Goal: Task Accomplishment & Management: Use online tool/utility

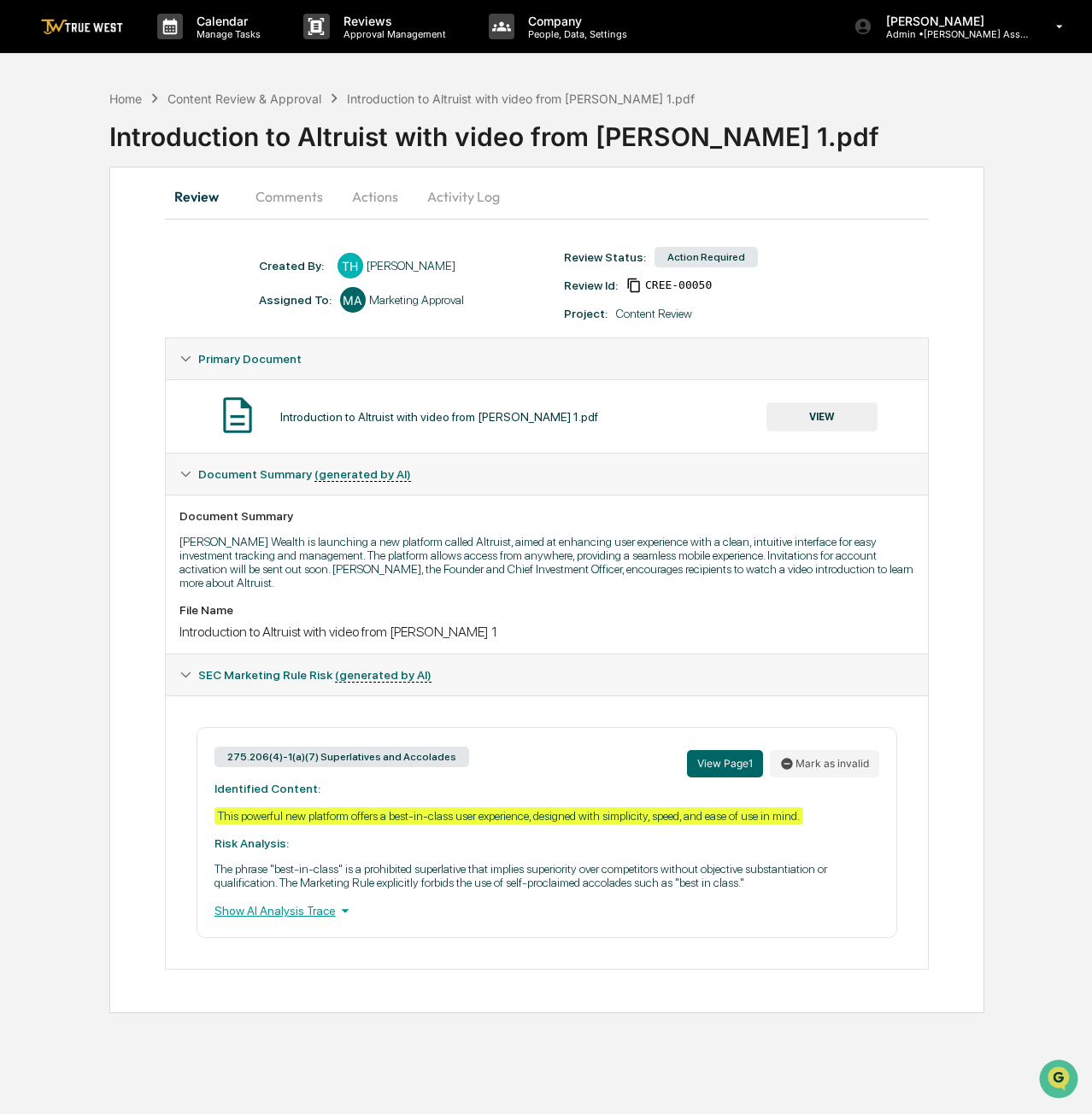
click at [817, 400] on div "Introduction to Altruist with video from John Email 1.pdf VIEW" at bounding box center [547, 416] width 736 height 46
click at [817, 414] on button "VIEW" at bounding box center [822, 416] width 112 height 29
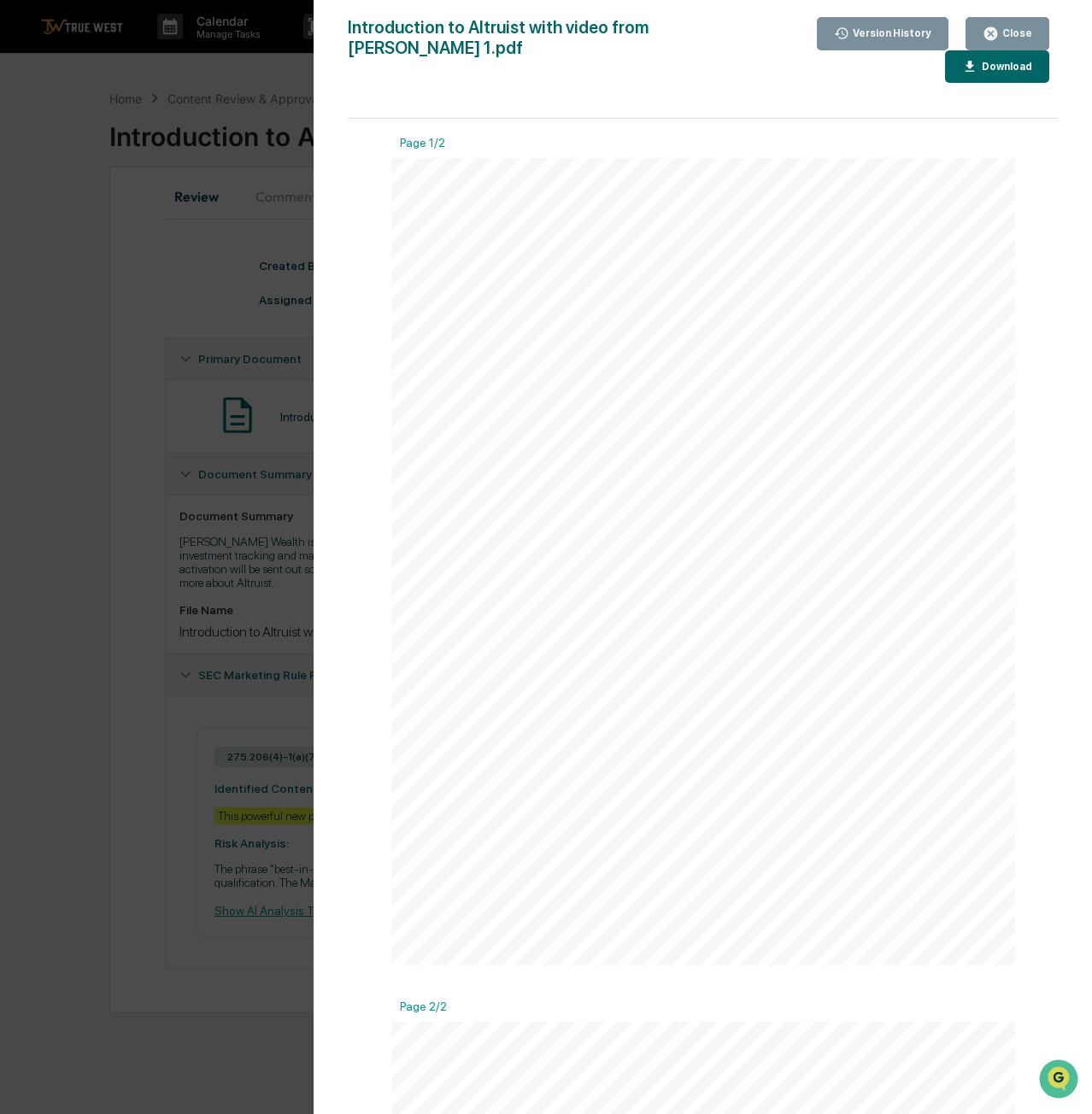
click at [1006, 33] on div "Close" at bounding box center [1016, 33] width 33 height 12
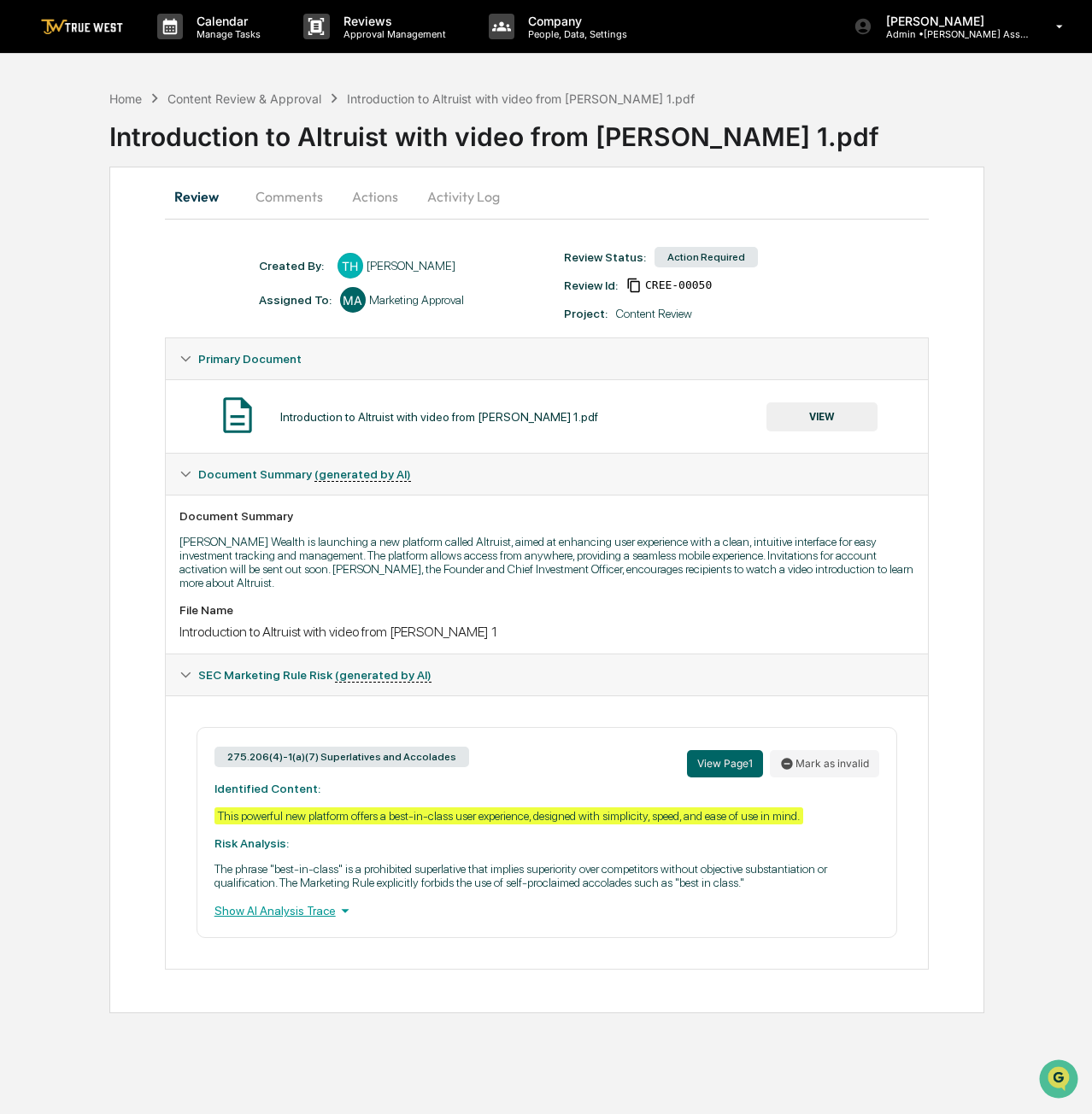
click at [366, 202] on button "Actions" at bounding box center [375, 196] width 77 height 41
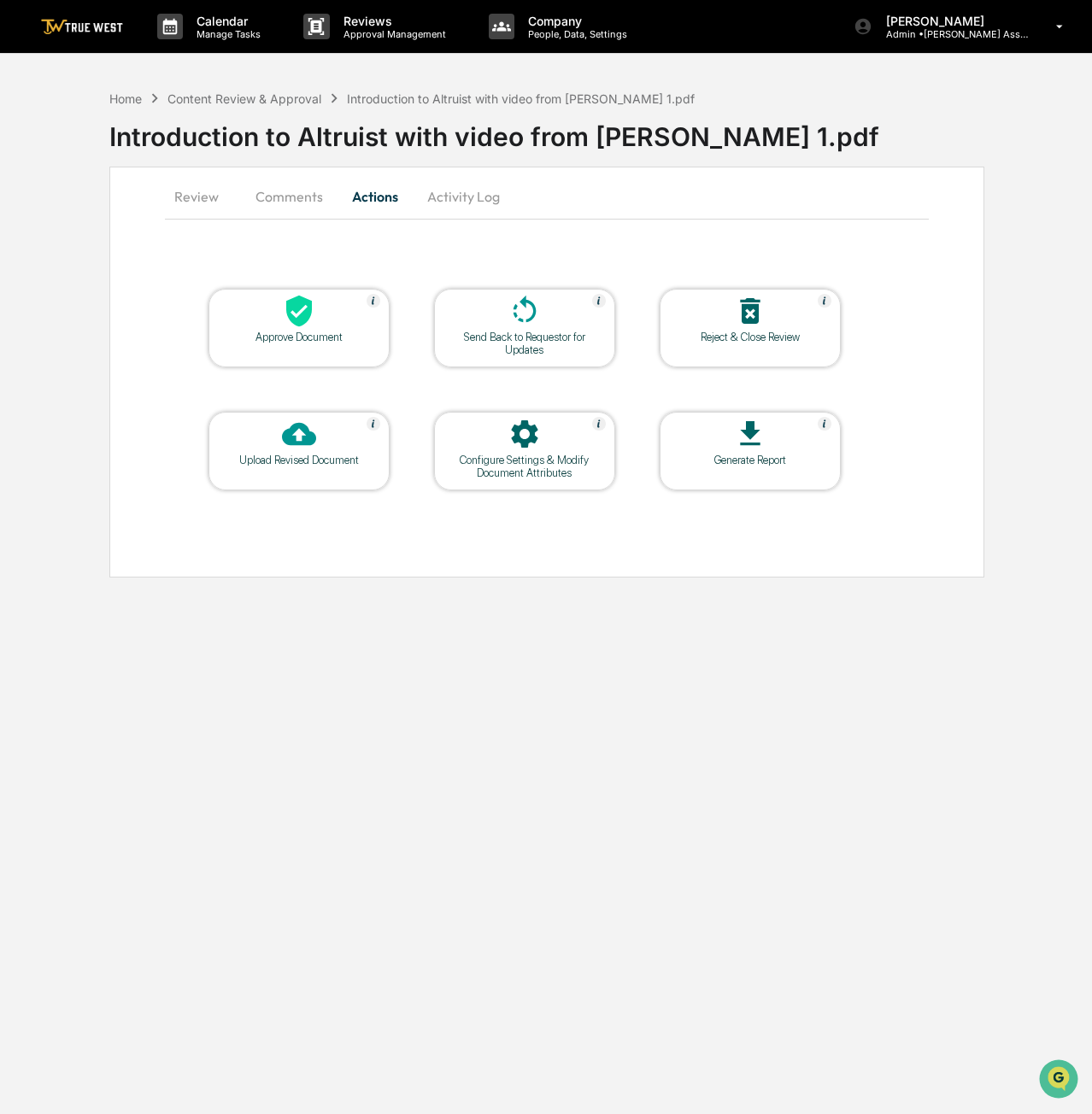
click at [329, 335] on div "Approve Document" at bounding box center [299, 337] width 154 height 13
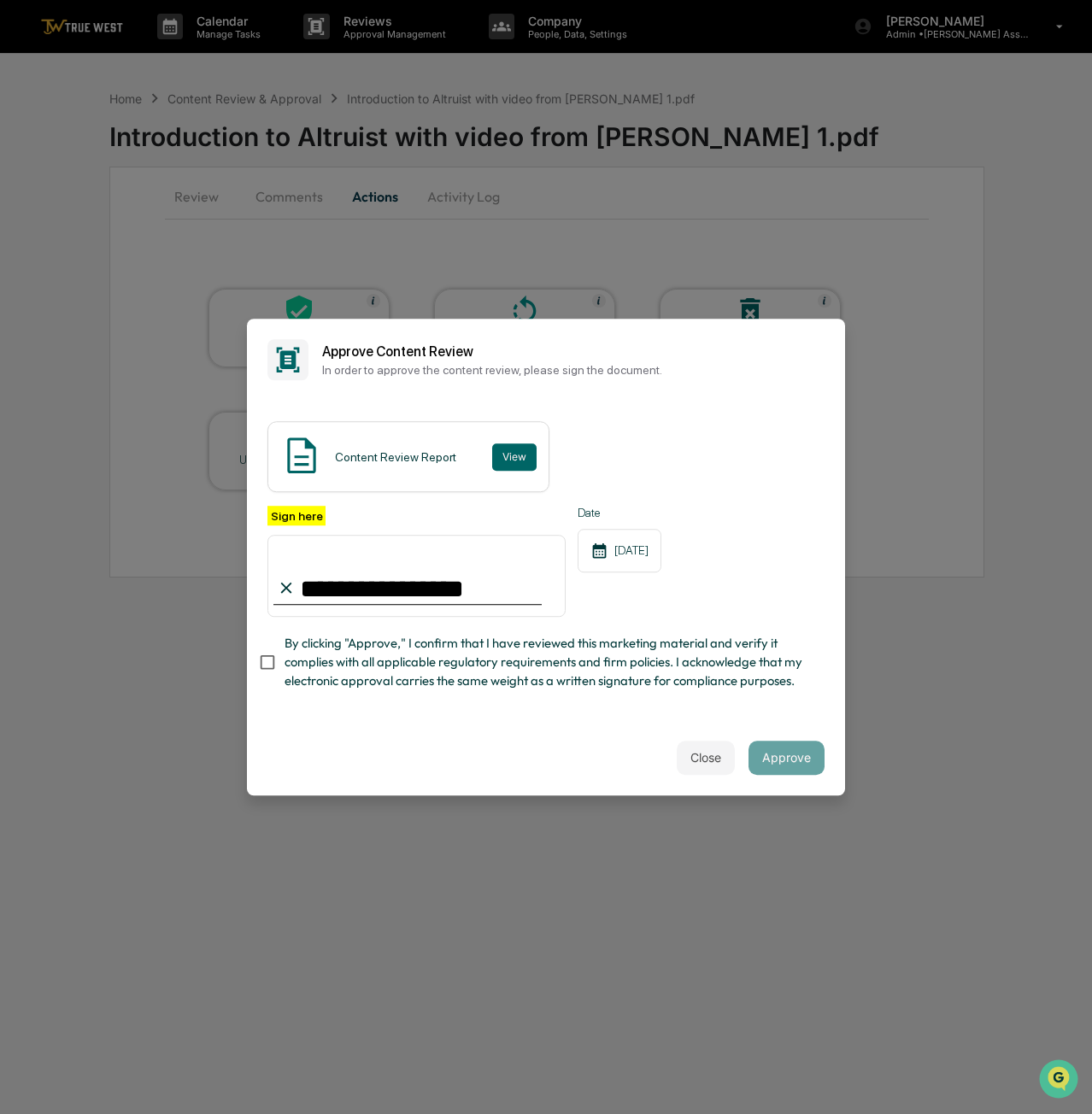
type input "**********"
click at [303, 676] on span "By clicking "Approve," I confirm that I have reviewed this marketing material a…" at bounding box center [547, 662] width 527 height 58
click at [786, 761] on button "Approve" at bounding box center [787, 757] width 76 height 34
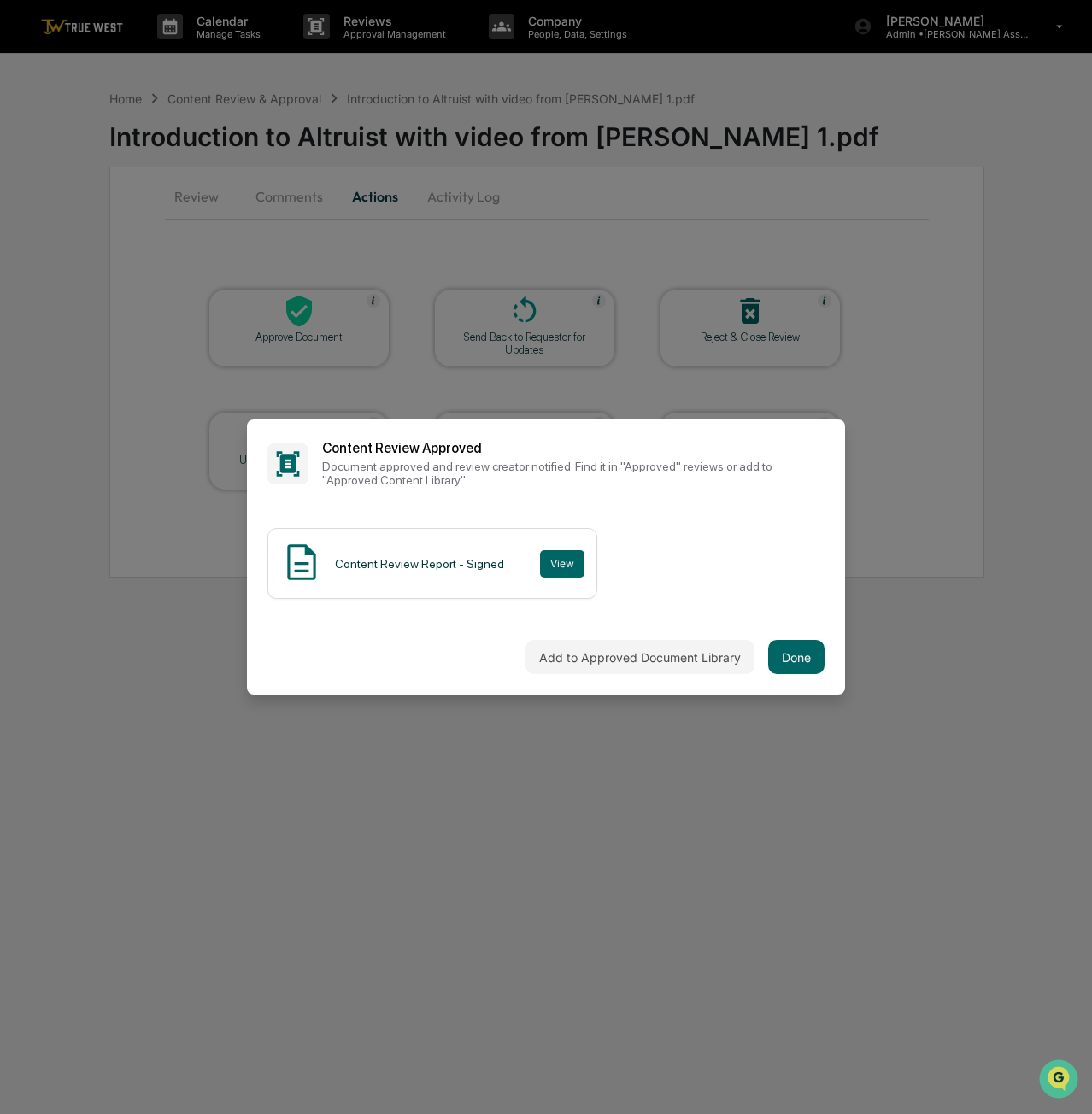
click at [804, 654] on button "Done" at bounding box center [796, 657] width 57 height 34
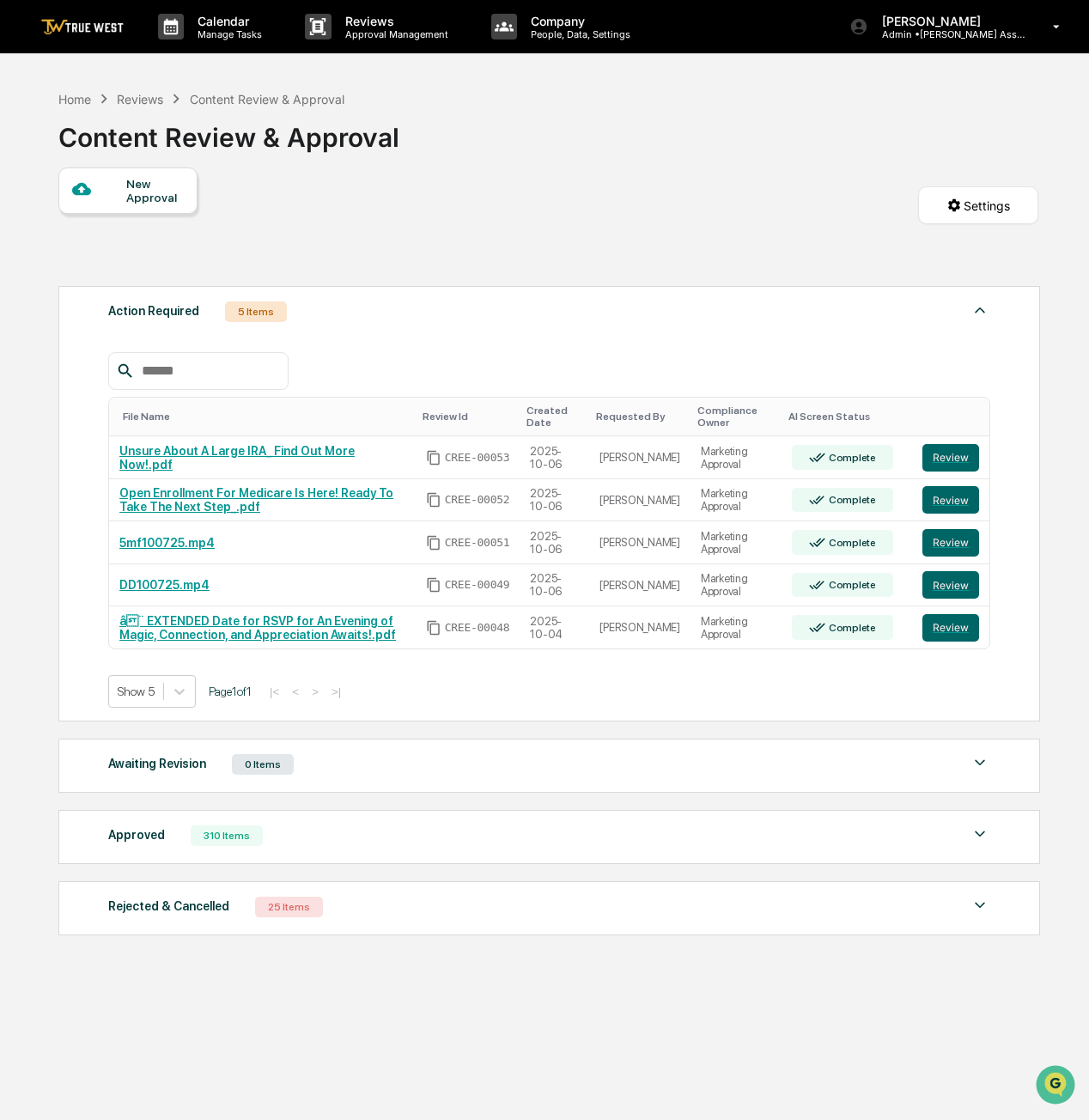
click at [931, 449] on button "Review" at bounding box center [951, 458] width 57 height 27
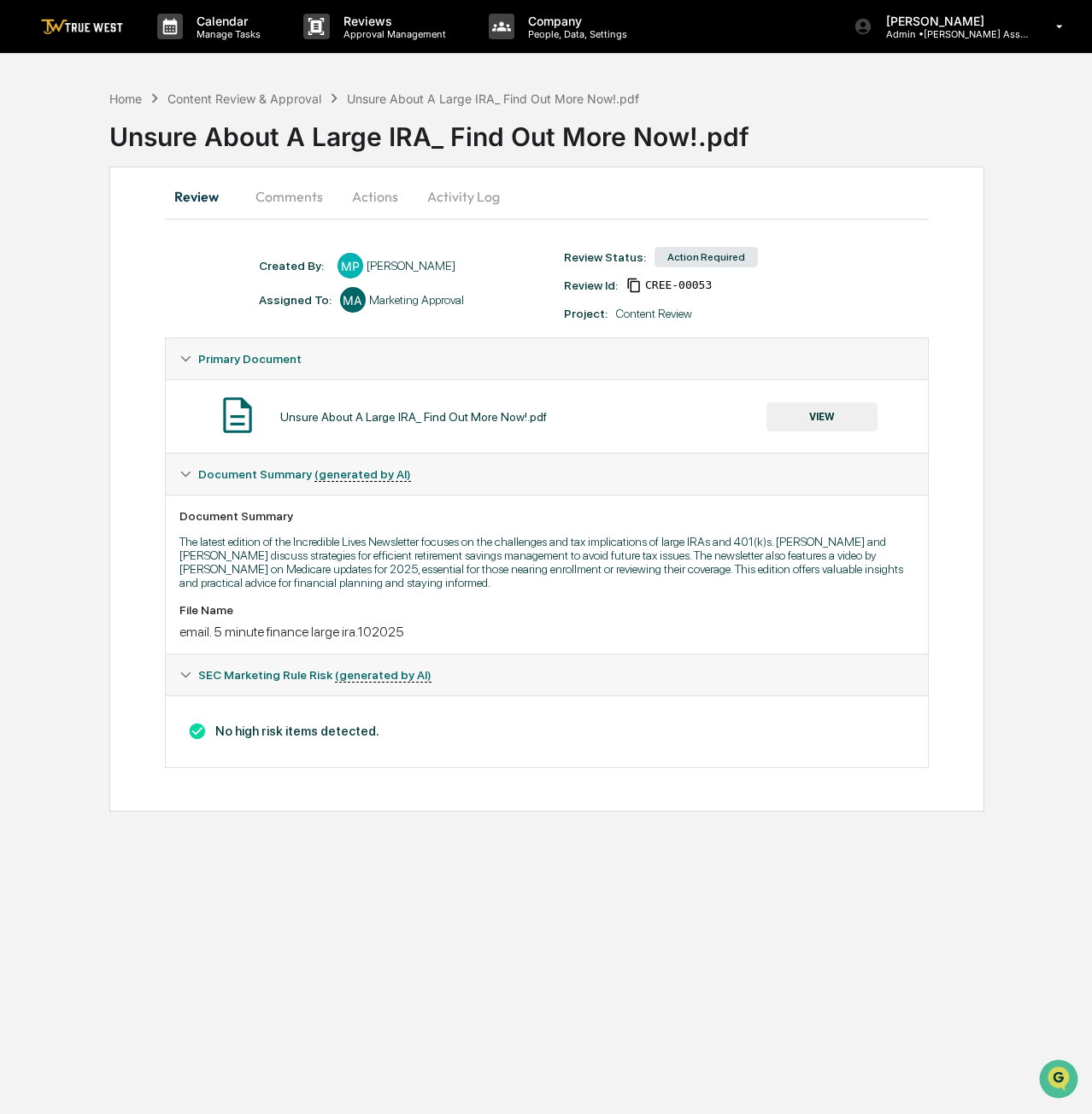
click at [814, 421] on button "VIEW" at bounding box center [822, 416] width 112 height 29
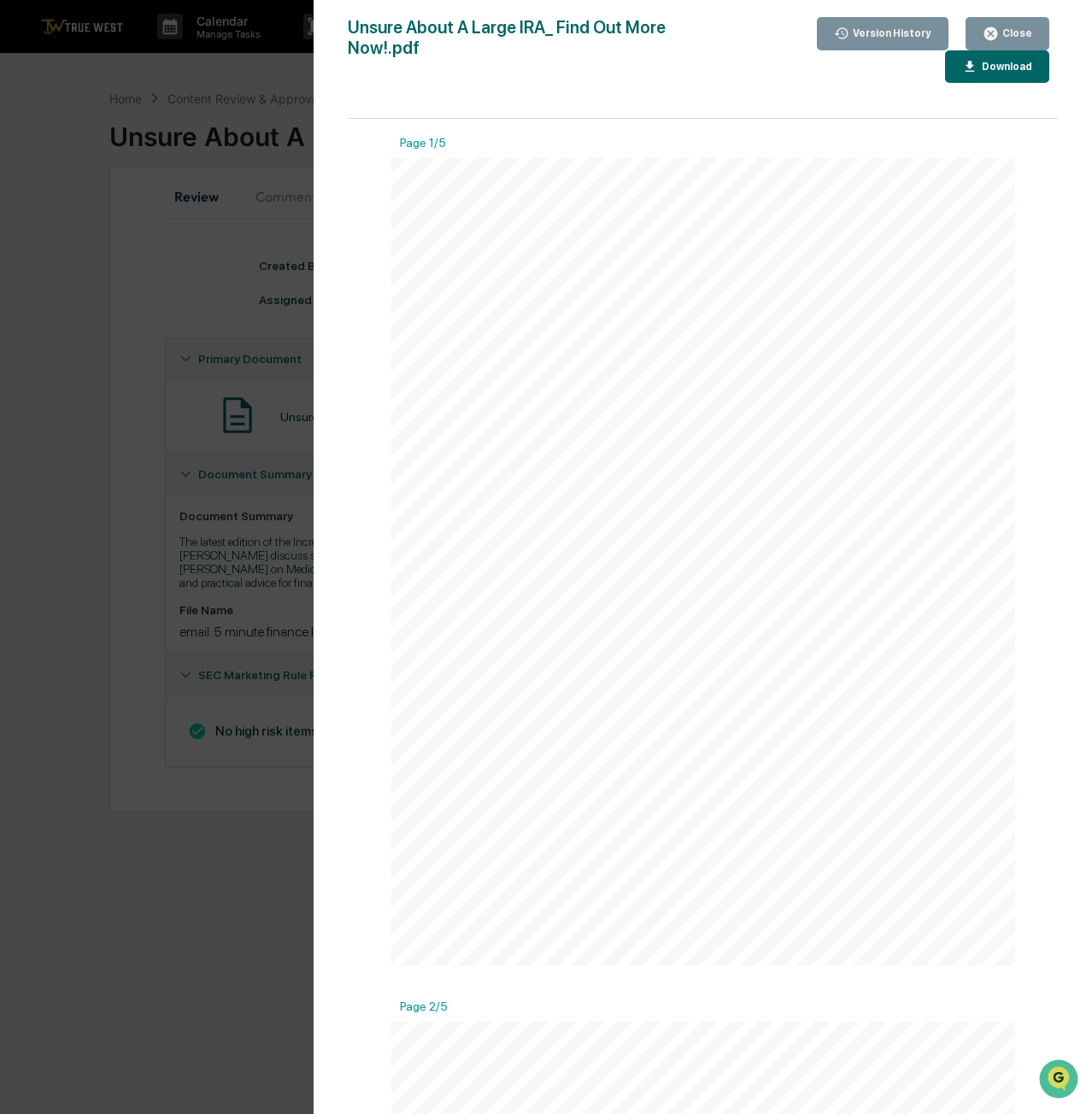
click at [998, 28] on icon "button" at bounding box center [991, 33] width 16 height 16
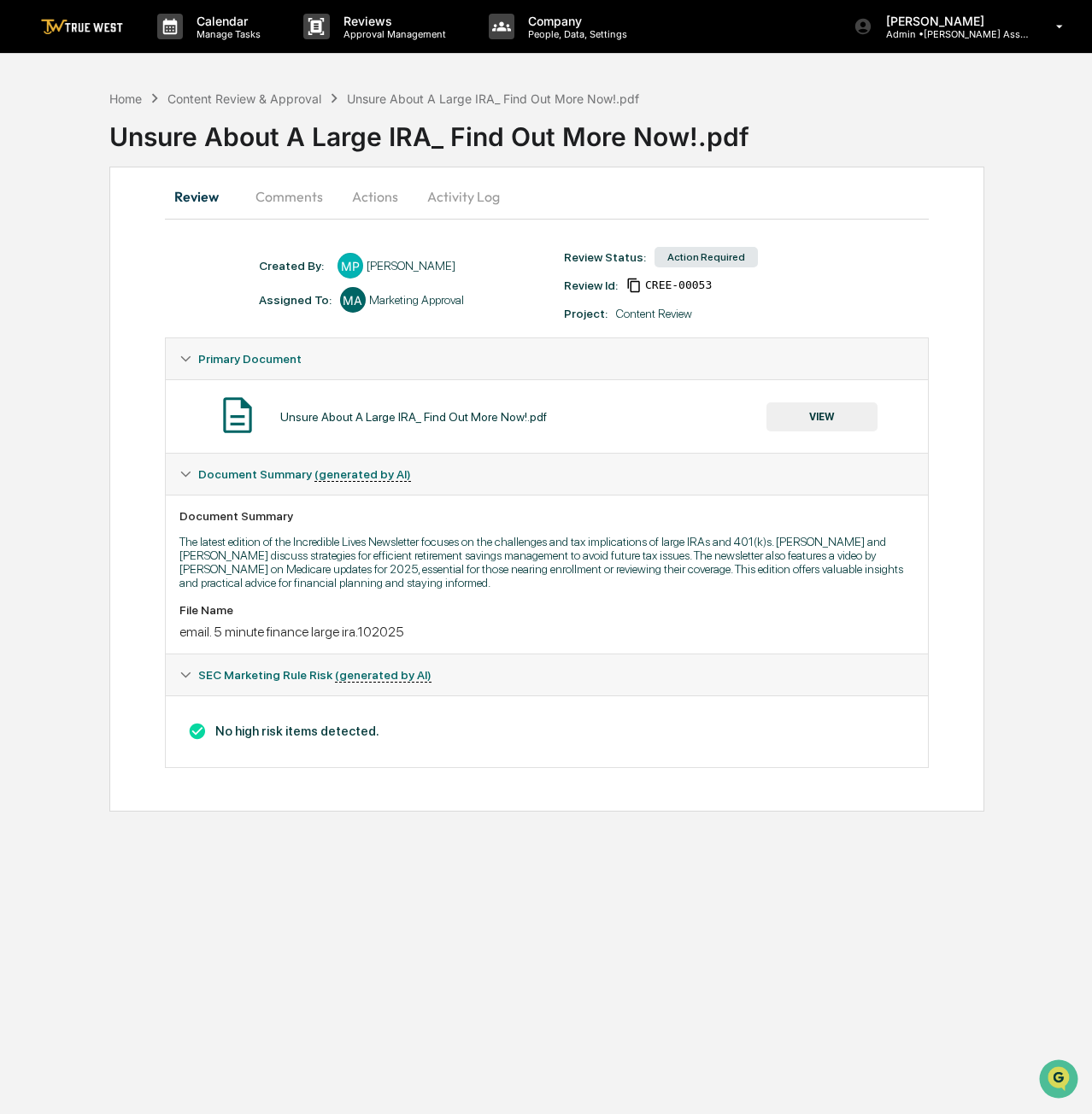
click at [389, 196] on button "Actions" at bounding box center [375, 196] width 77 height 41
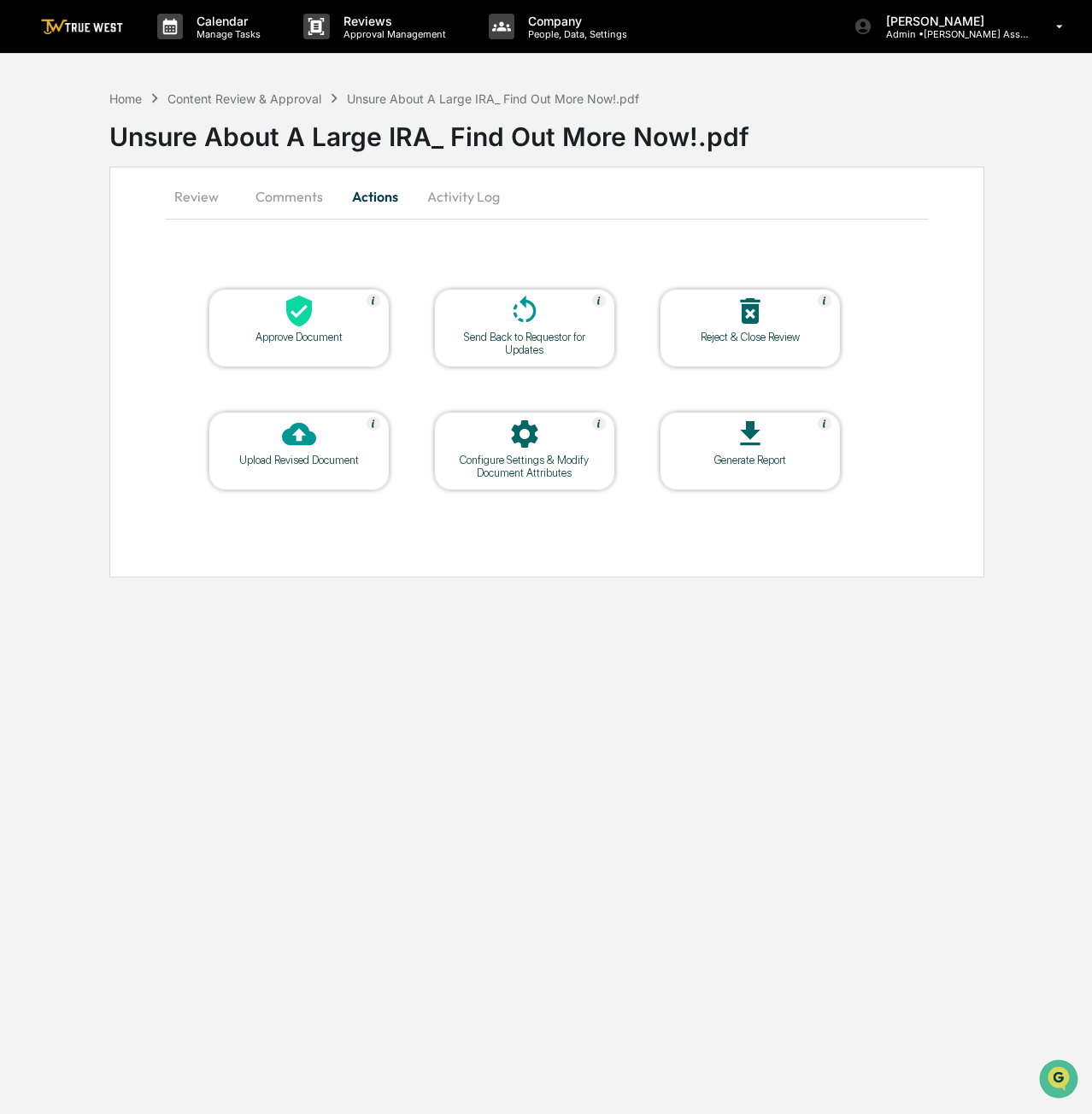
click at [341, 311] on div at bounding box center [299, 312] width 171 height 37
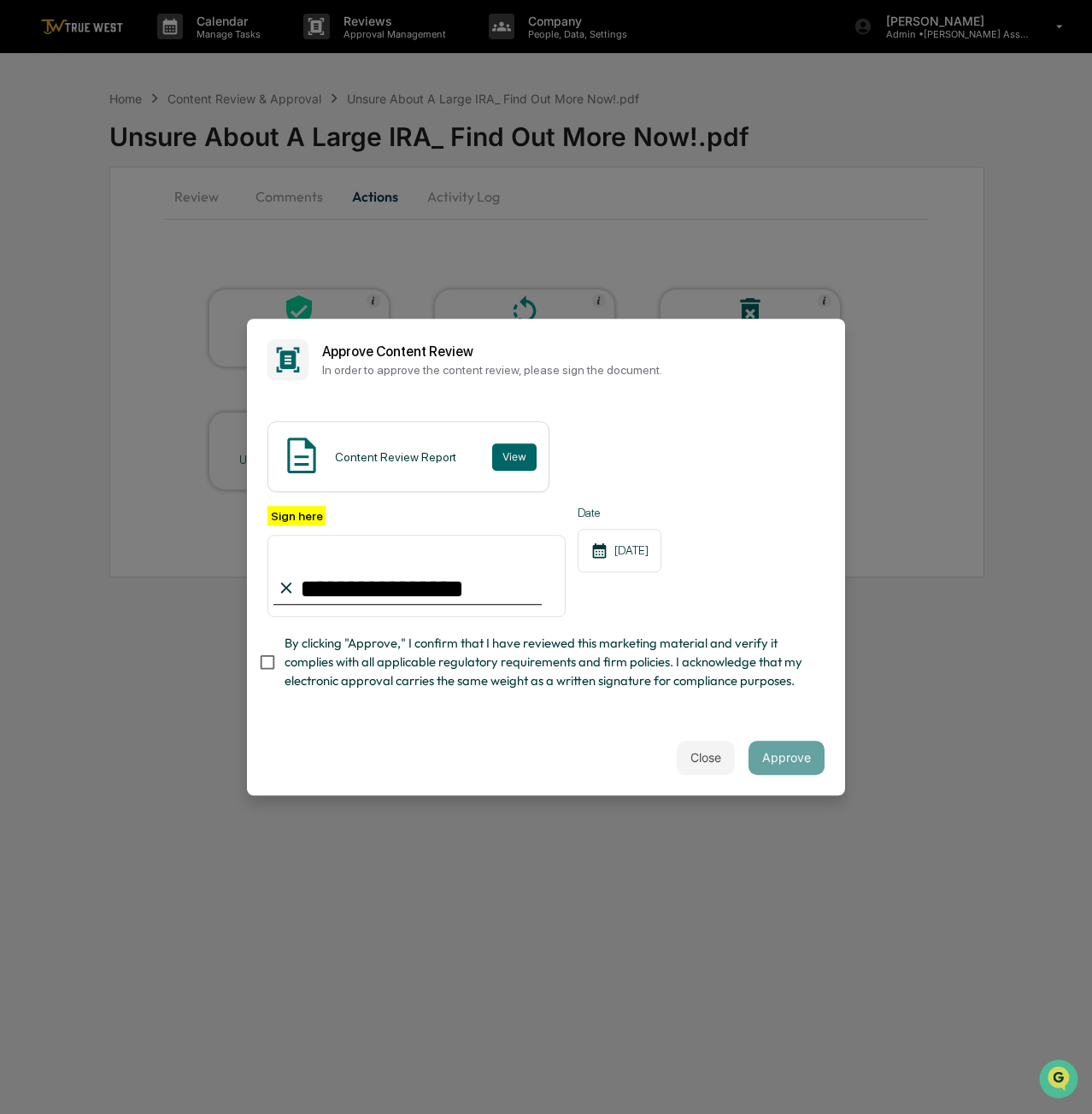
type input "**********"
click at [783, 775] on button "Approve" at bounding box center [787, 757] width 76 height 34
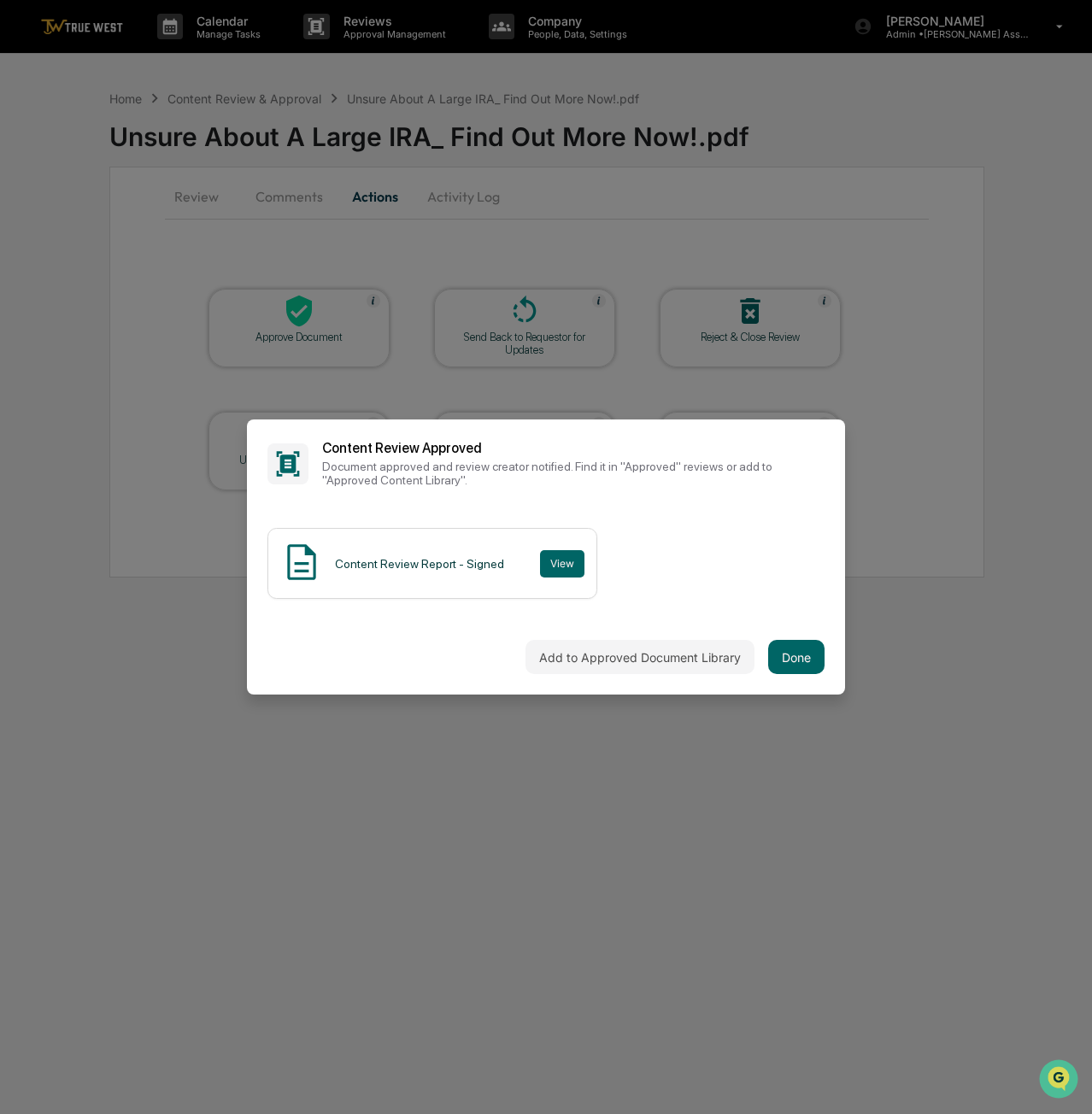
click at [783, 654] on button "Done" at bounding box center [796, 657] width 57 height 34
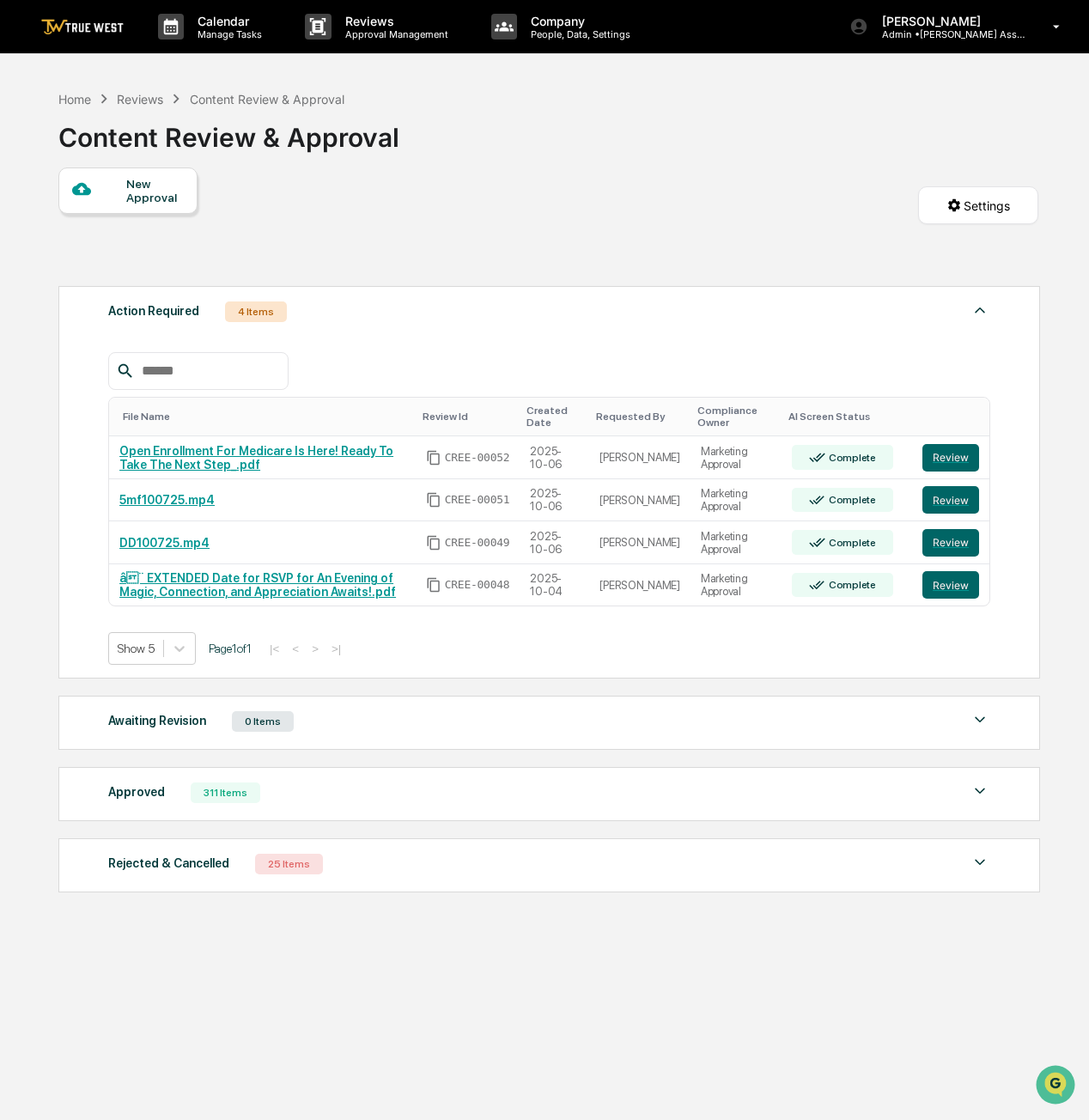
click at [933, 455] on button "Review" at bounding box center [951, 458] width 57 height 27
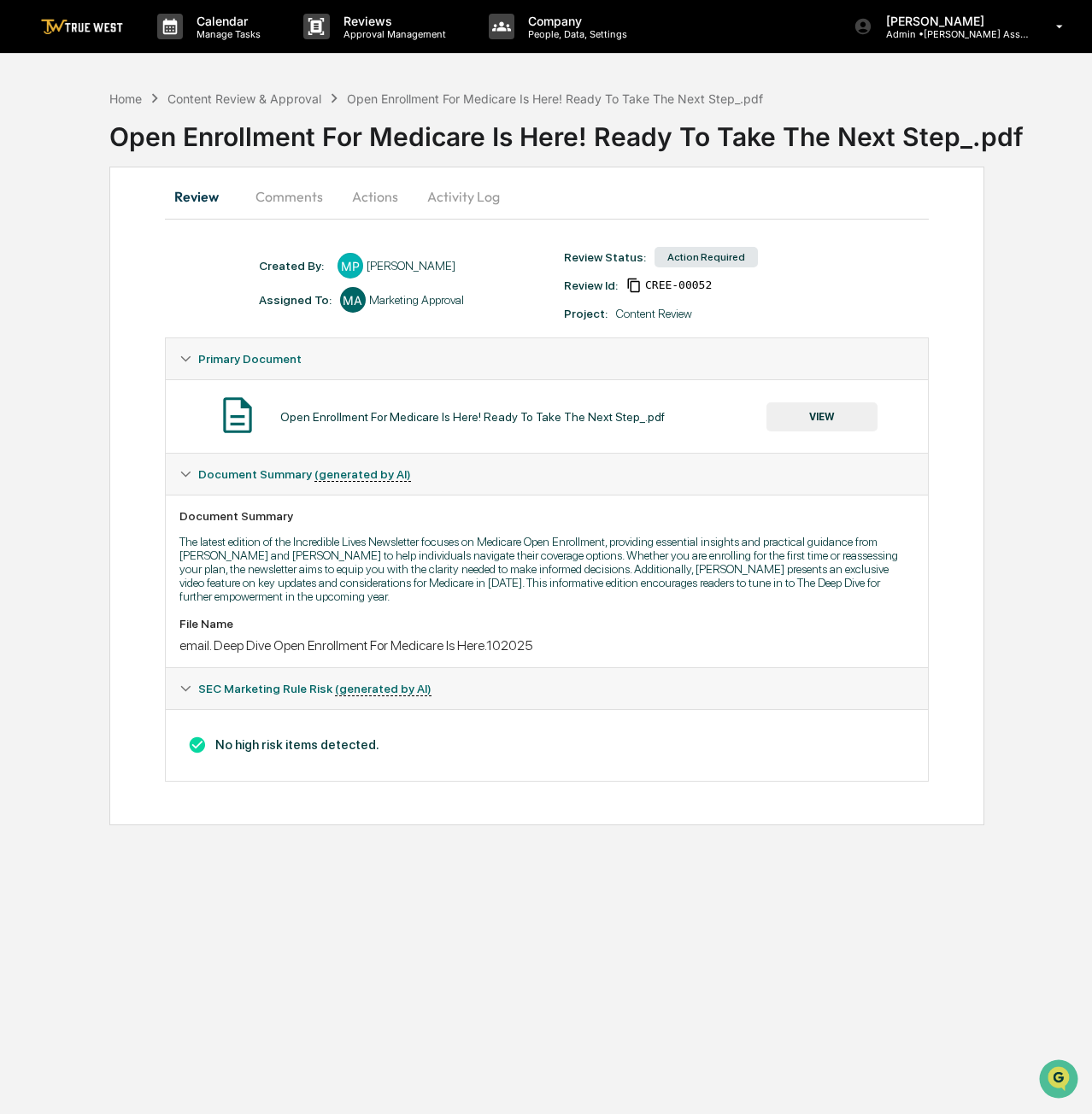
click at [794, 413] on button "VIEW" at bounding box center [822, 416] width 112 height 29
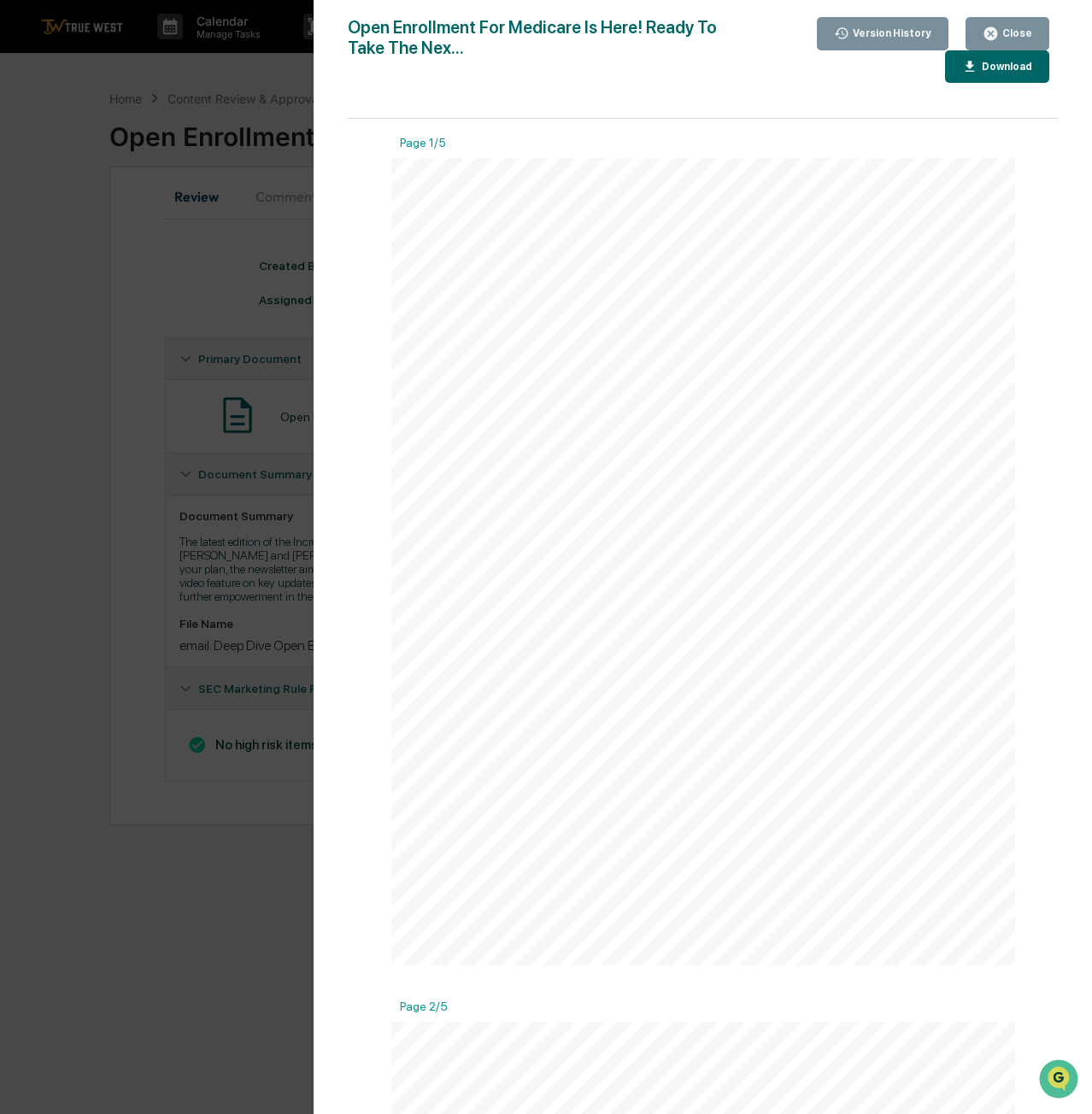
click at [1012, 37] on div "Close" at bounding box center [1016, 33] width 33 height 12
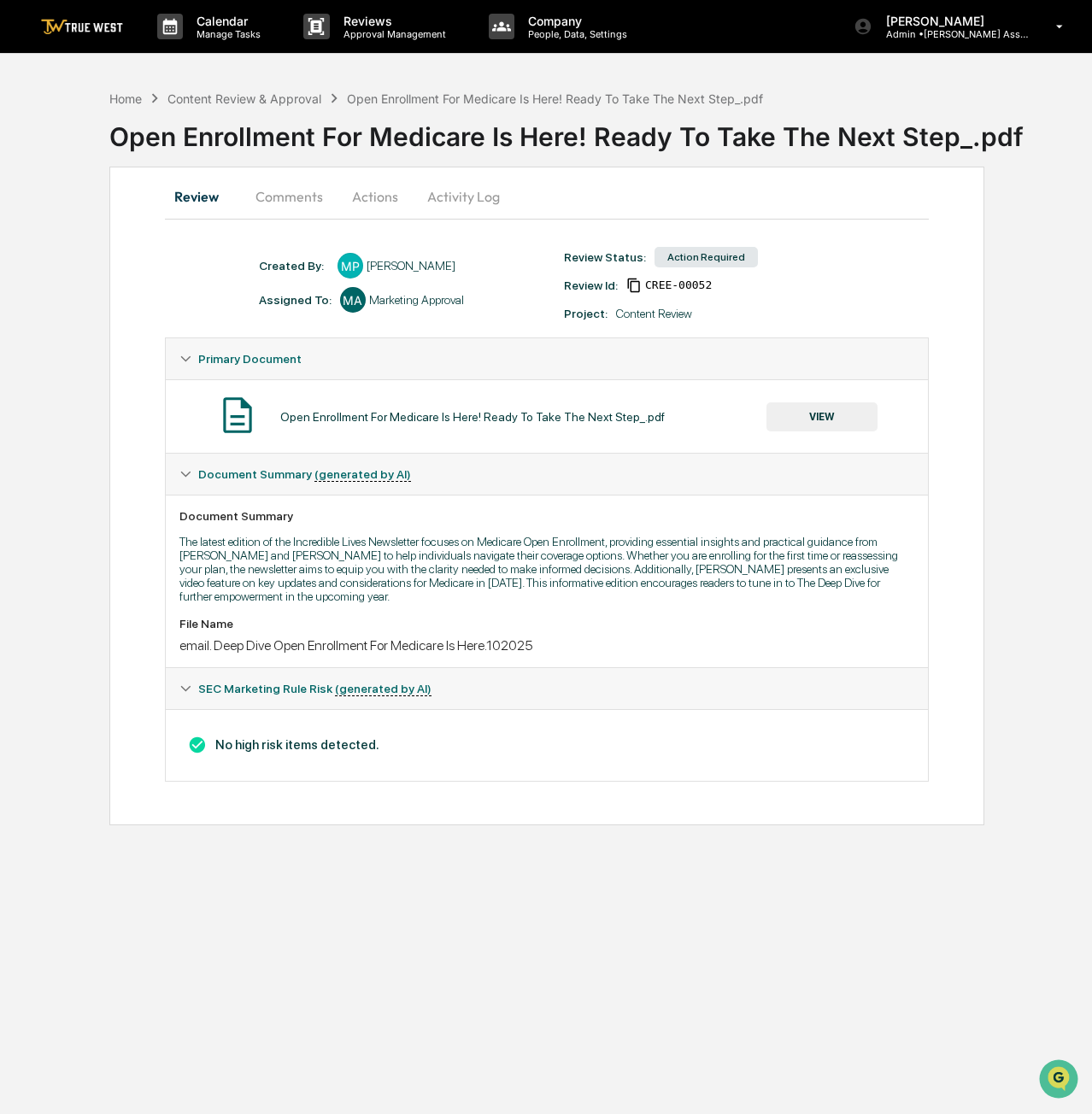
click at [378, 189] on button "Actions" at bounding box center [375, 196] width 77 height 41
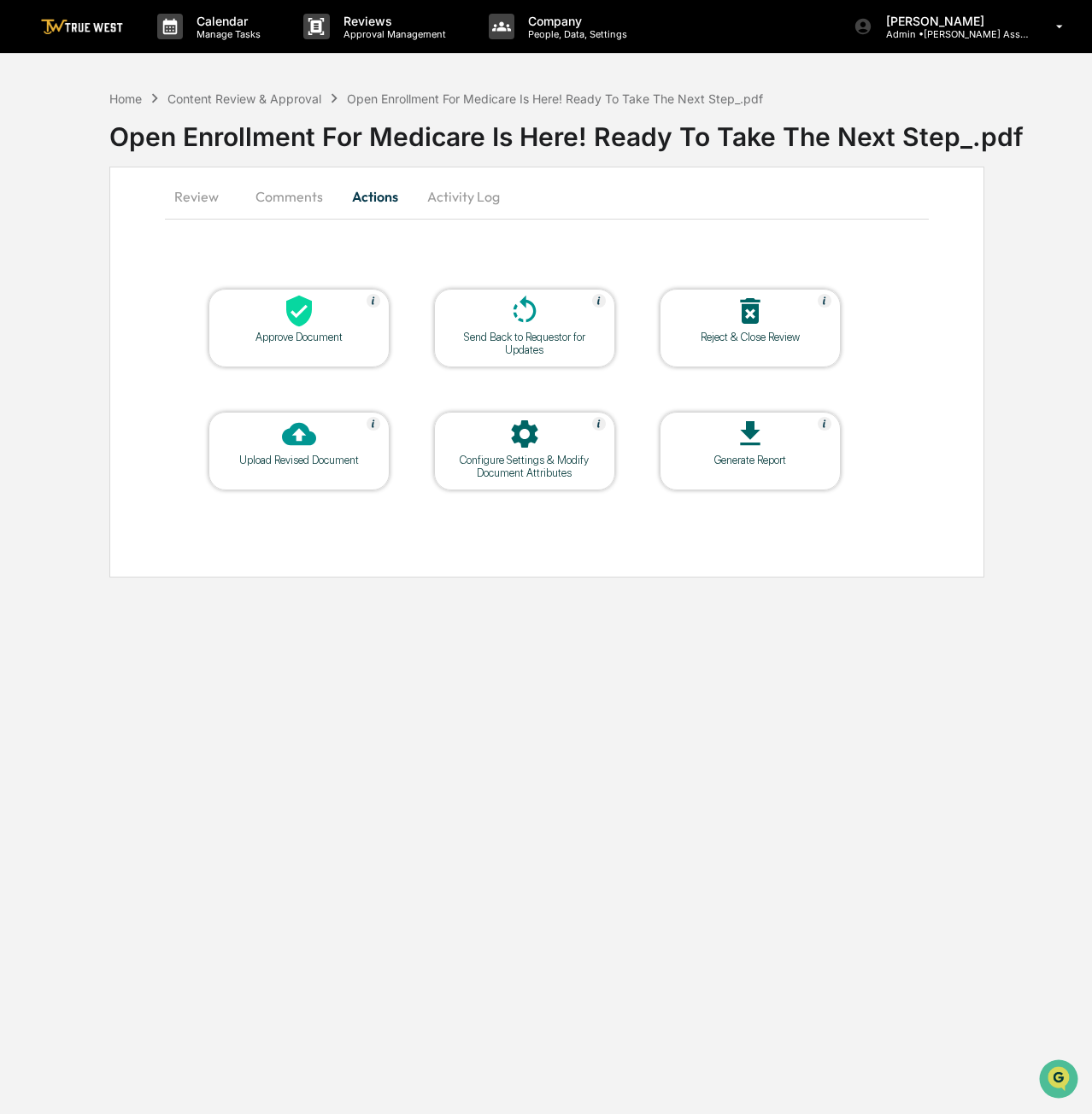
click at [318, 320] on div at bounding box center [299, 312] width 171 height 37
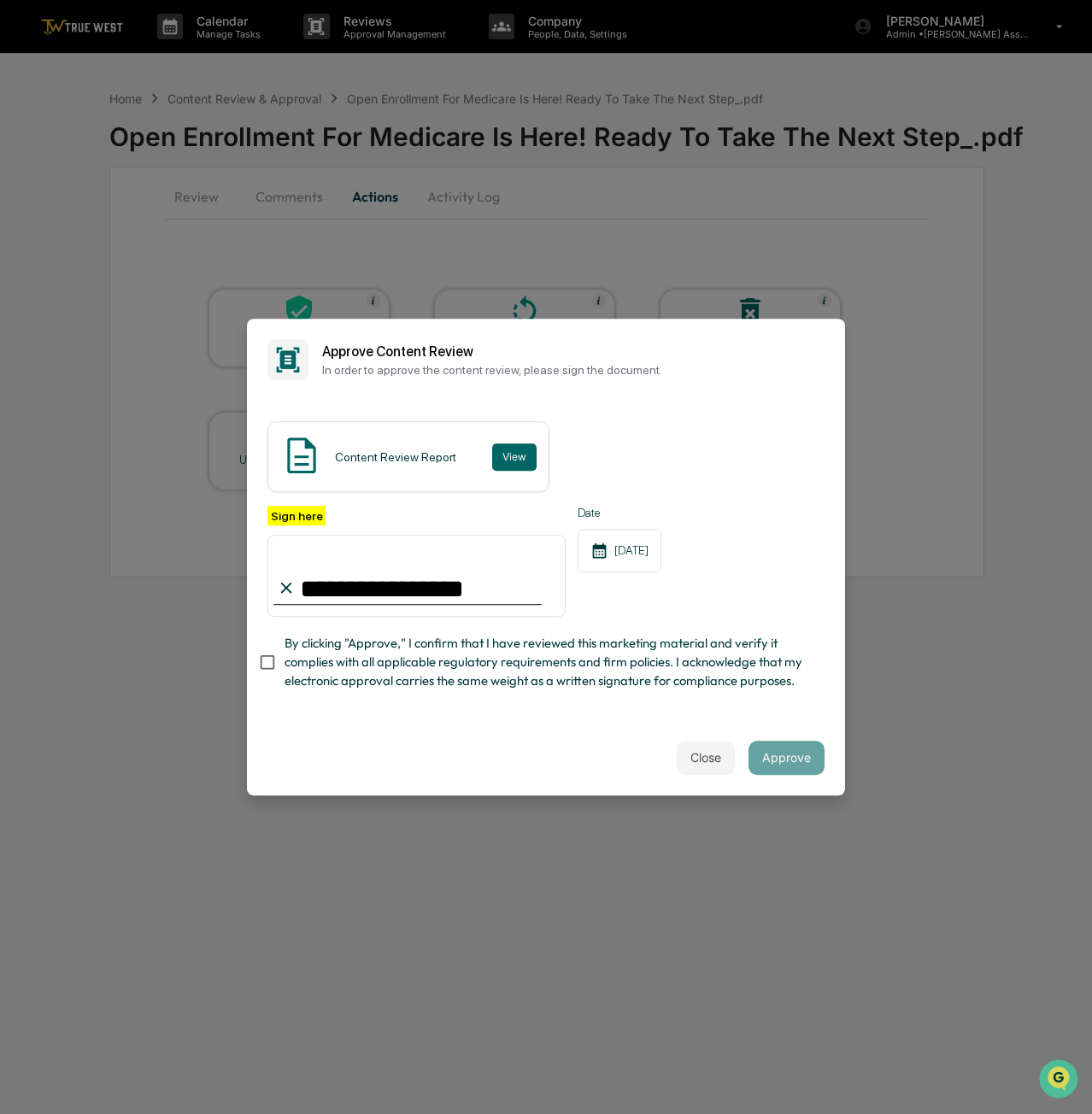
type input "**********"
click at [804, 767] on button "Approve" at bounding box center [787, 757] width 76 height 34
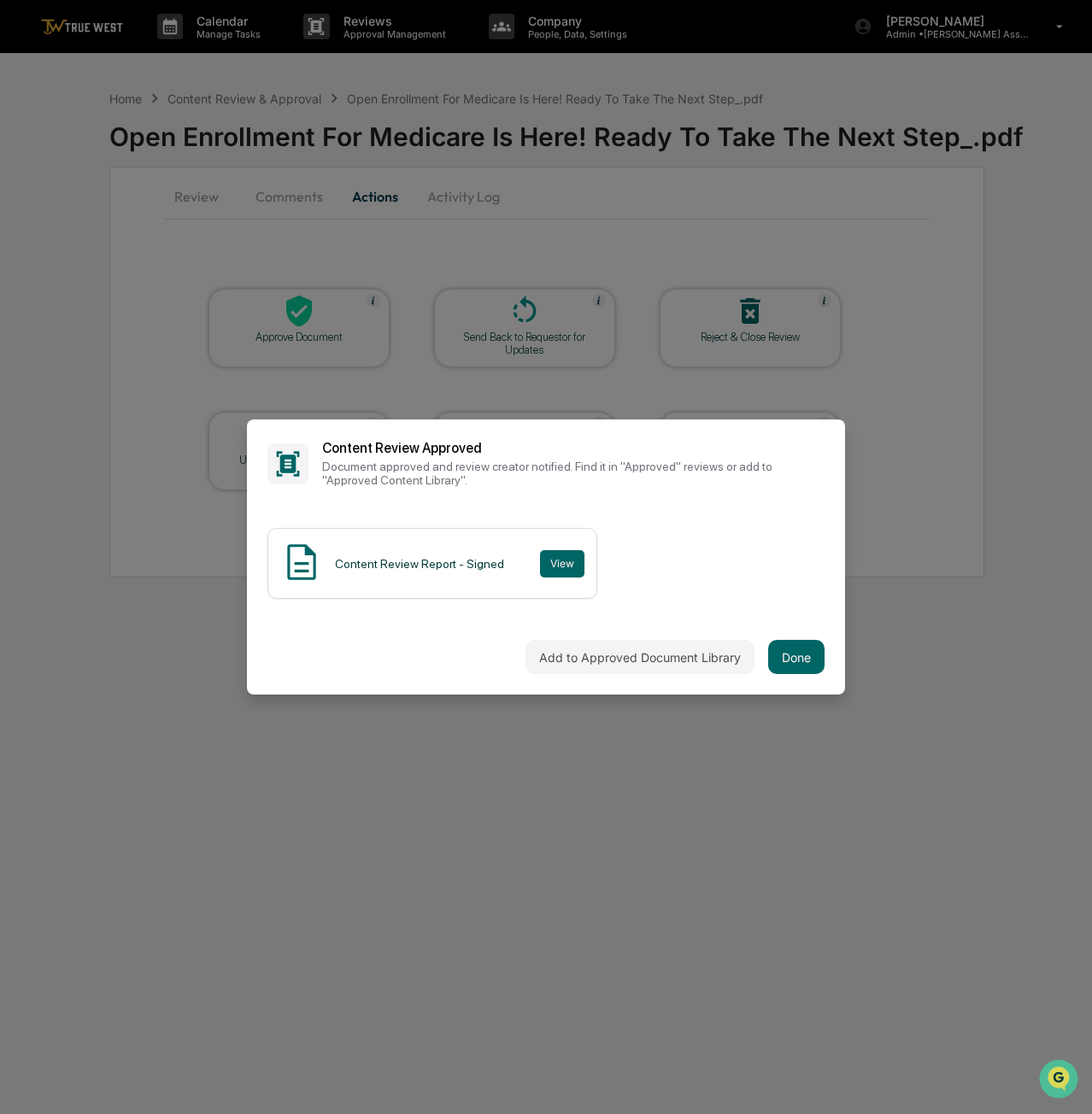
click at [784, 654] on button "Done" at bounding box center [796, 657] width 57 height 34
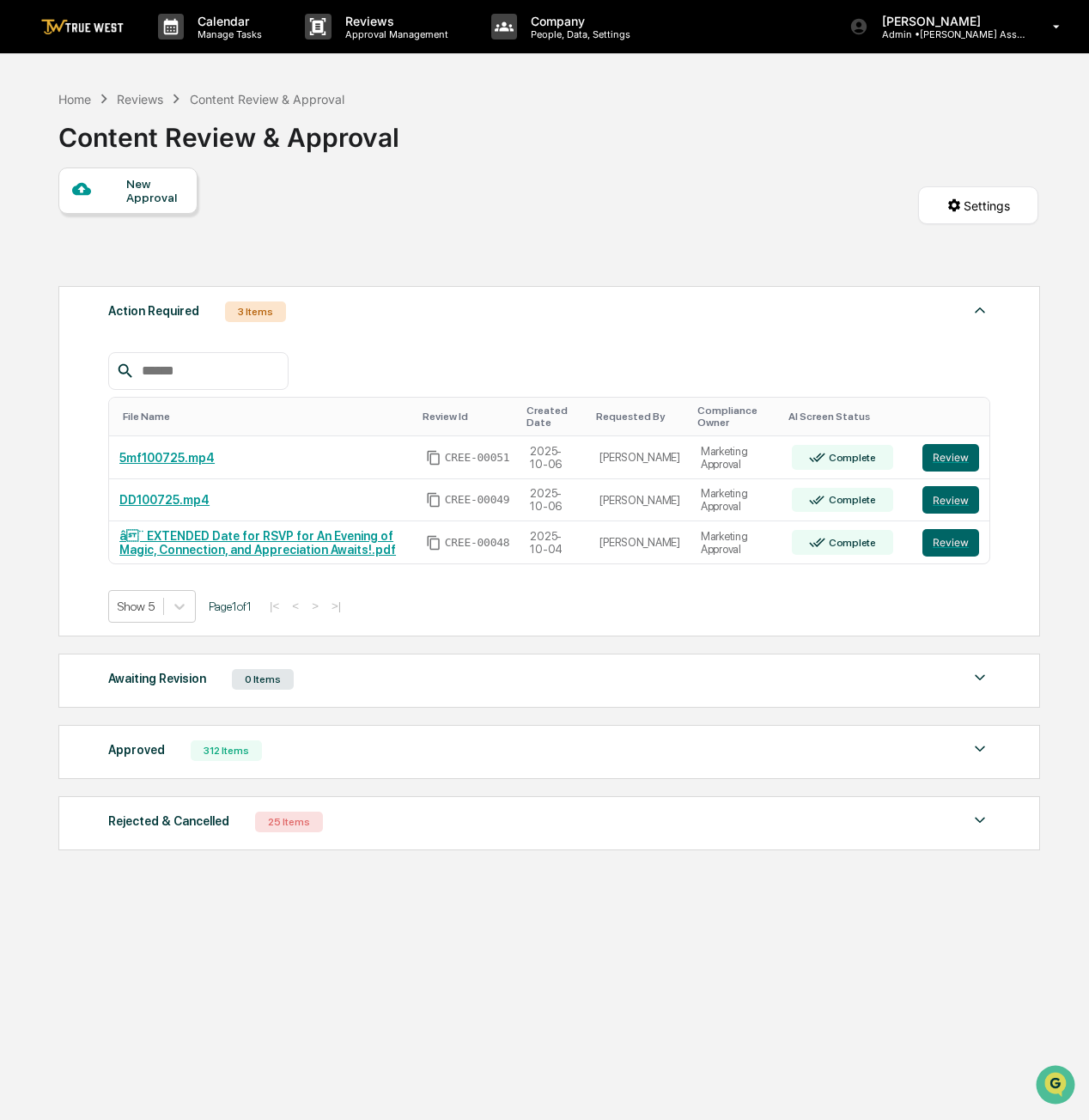
click at [952, 458] on button "Review" at bounding box center [951, 458] width 57 height 27
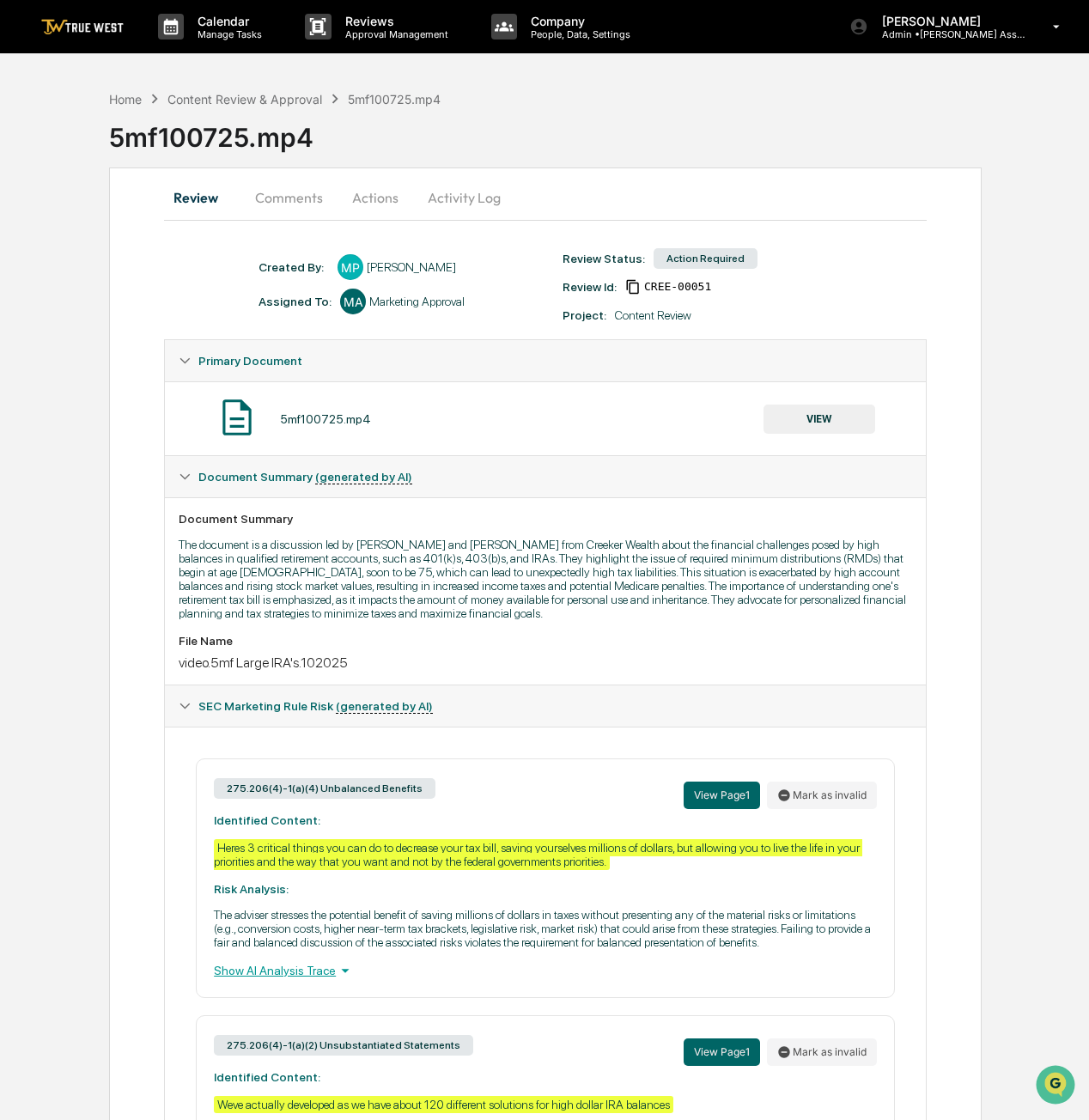
click at [839, 419] on button "VIEW" at bounding box center [820, 418] width 112 height 29
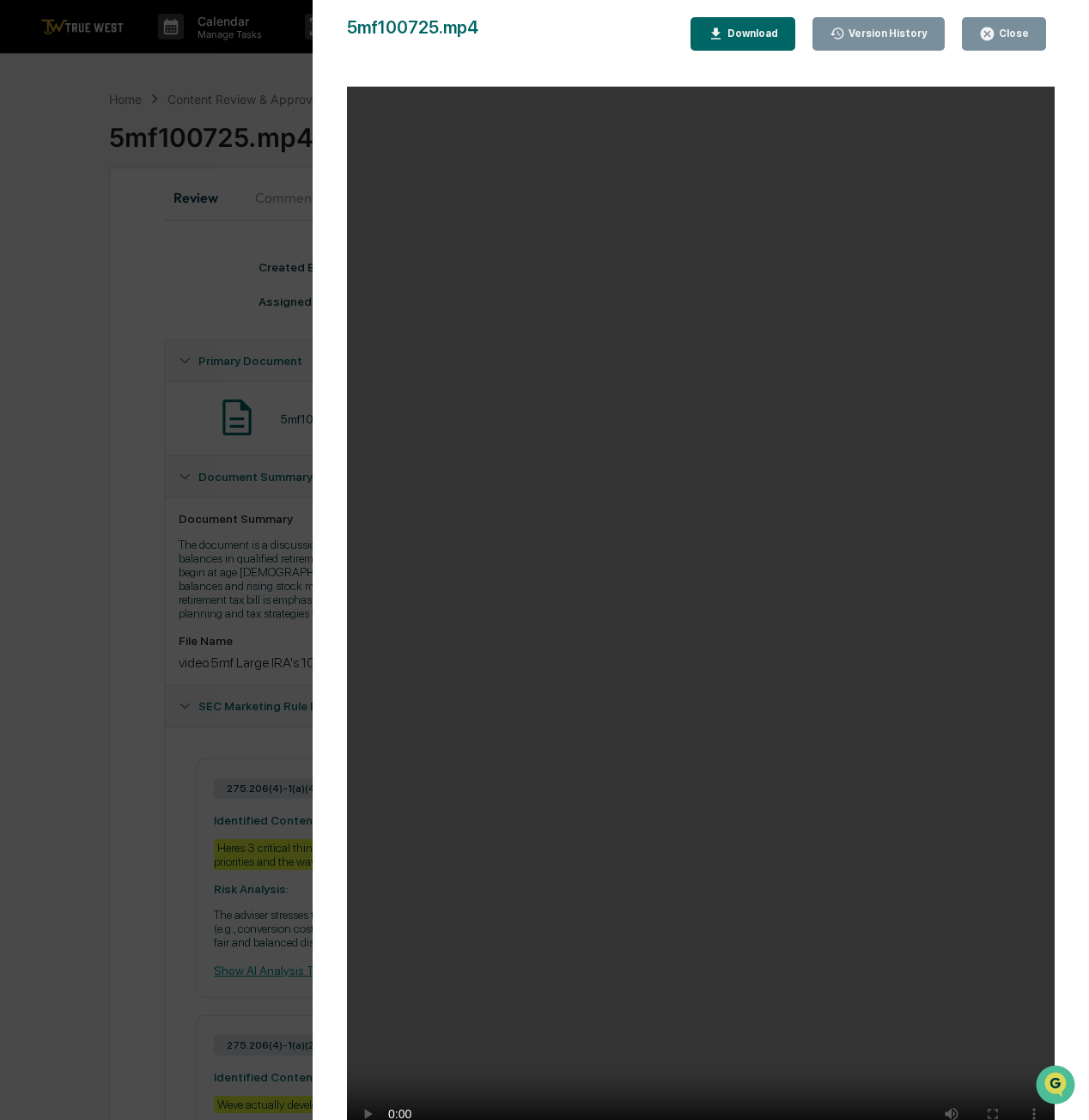
click at [437, 795] on video "Your browser does not support the video tag." at bounding box center [701, 621] width 708 height 1069
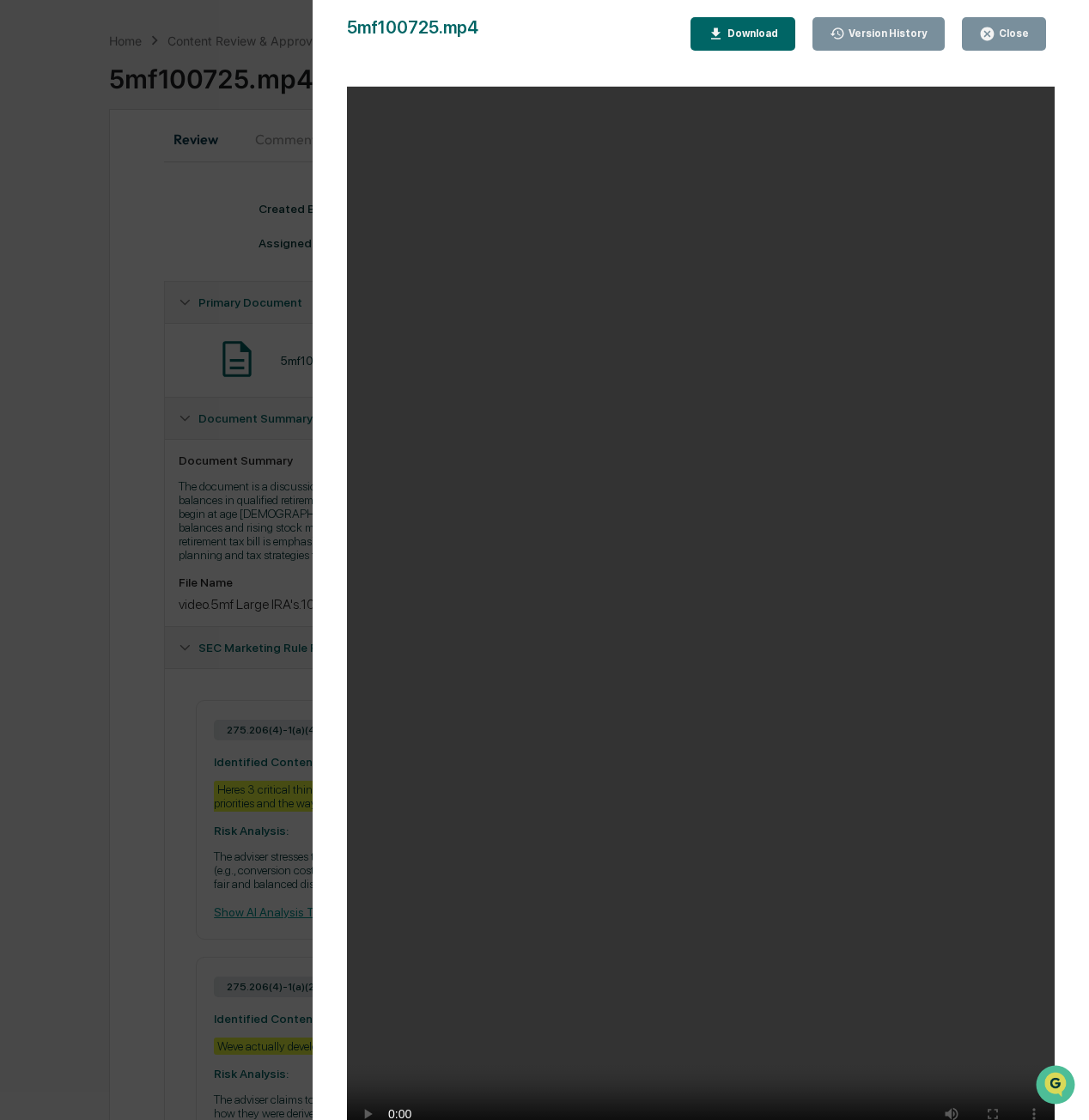
scroll to position [86, 0]
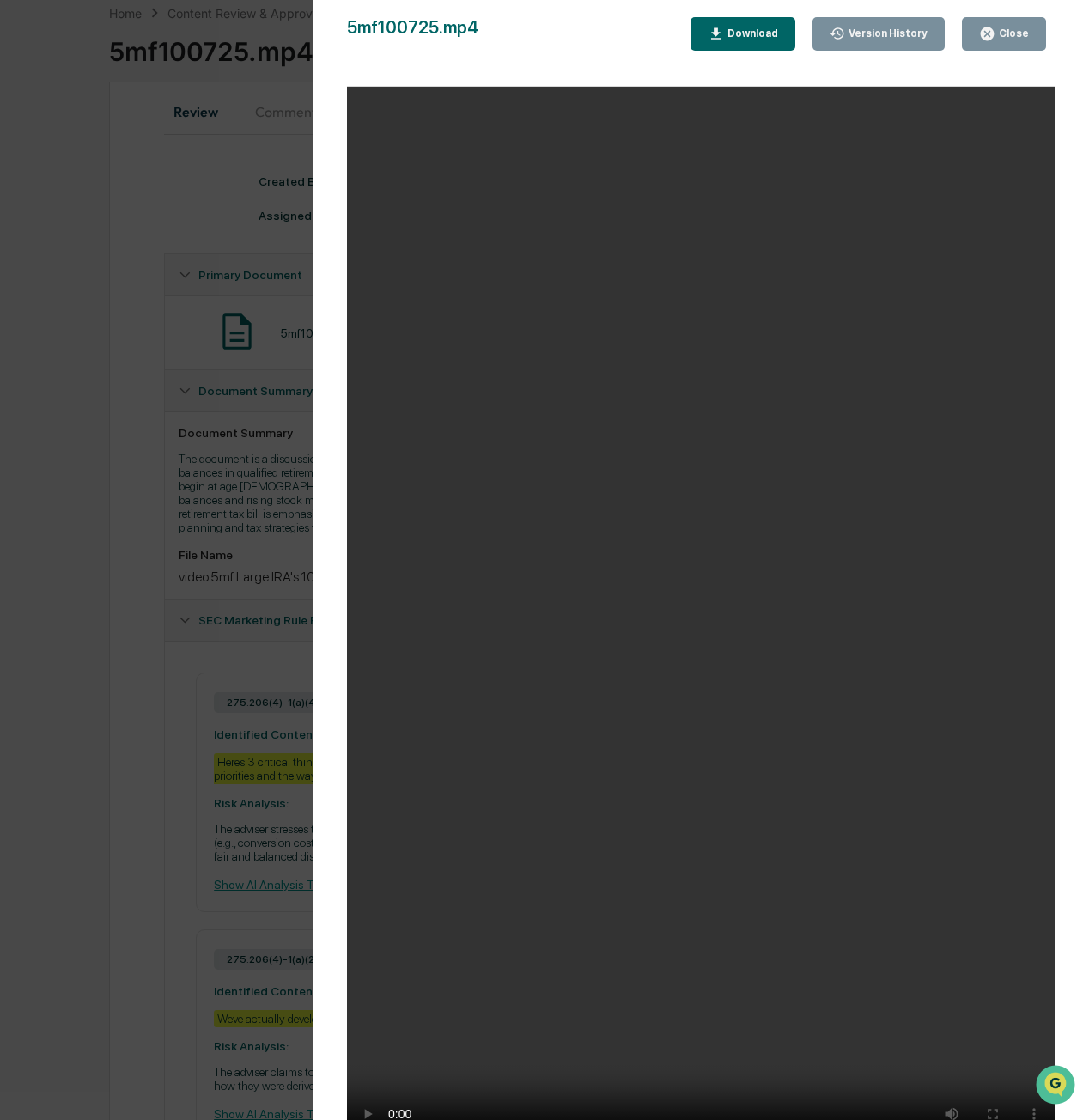
click at [864, 660] on video "Your browser does not support the video tag." at bounding box center [701, 621] width 708 height 1069
click at [802, 776] on video "Your browser does not support the video tag." at bounding box center [701, 621] width 708 height 1069
click at [525, 820] on video "Your browser does not support the video tag." at bounding box center [701, 621] width 708 height 1069
click at [1000, 37] on div "Close" at bounding box center [1012, 33] width 34 height 12
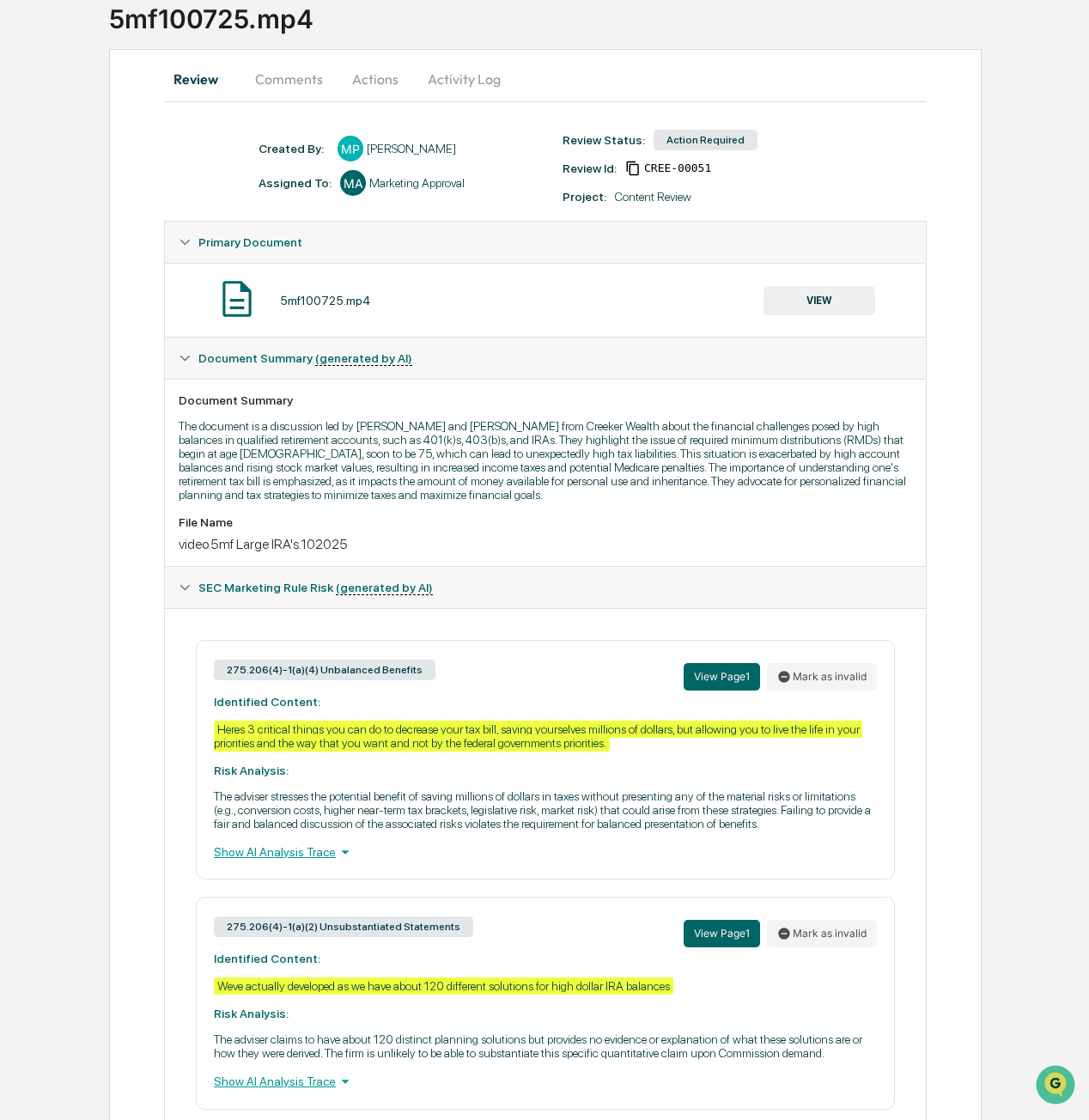
scroll to position [115, 0]
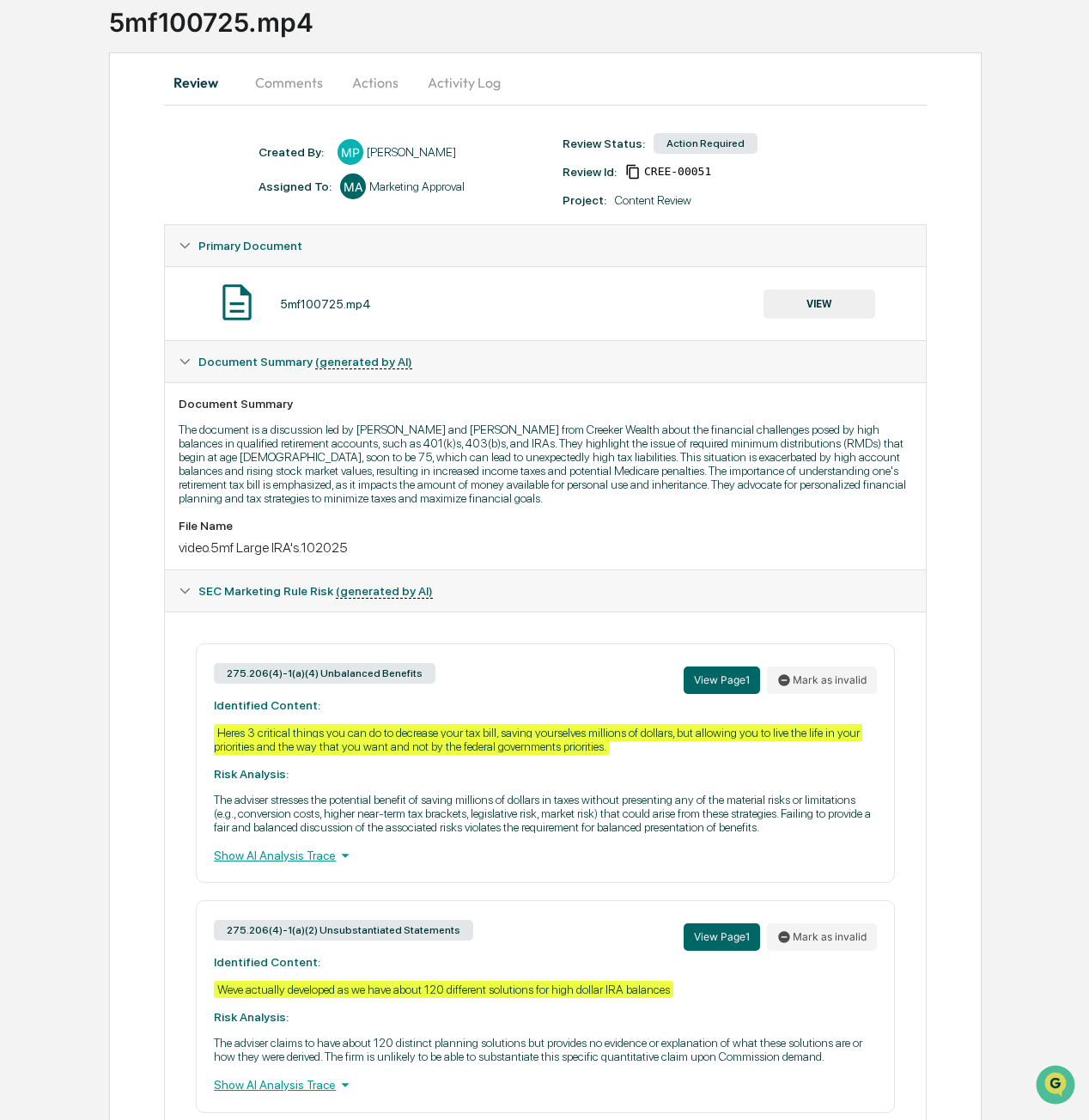
click at [380, 84] on button "Actions" at bounding box center [375, 82] width 78 height 41
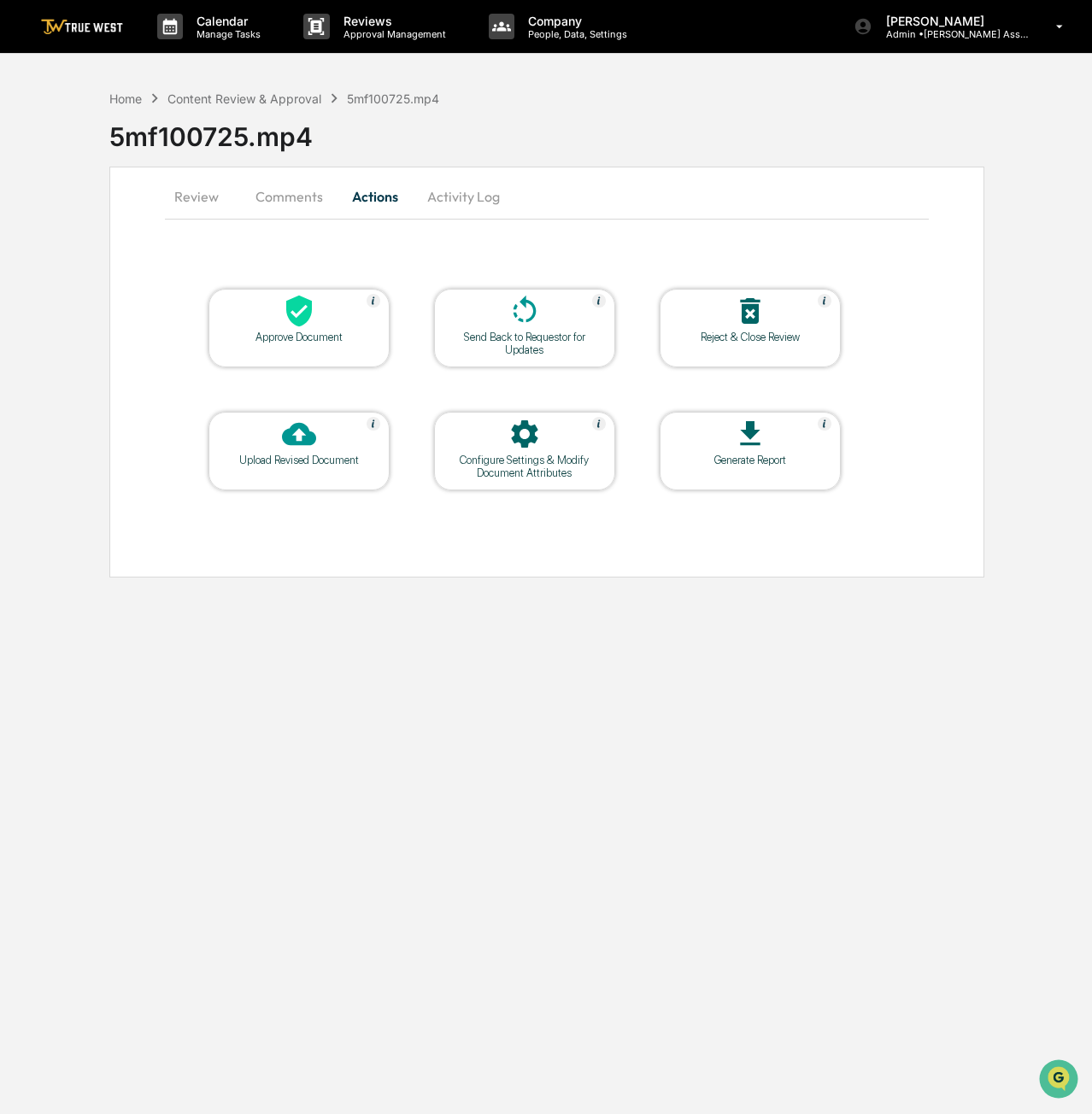
click at [257, 337] on div "Approve Document" at bounding box center [299, 337] width 154 height 13
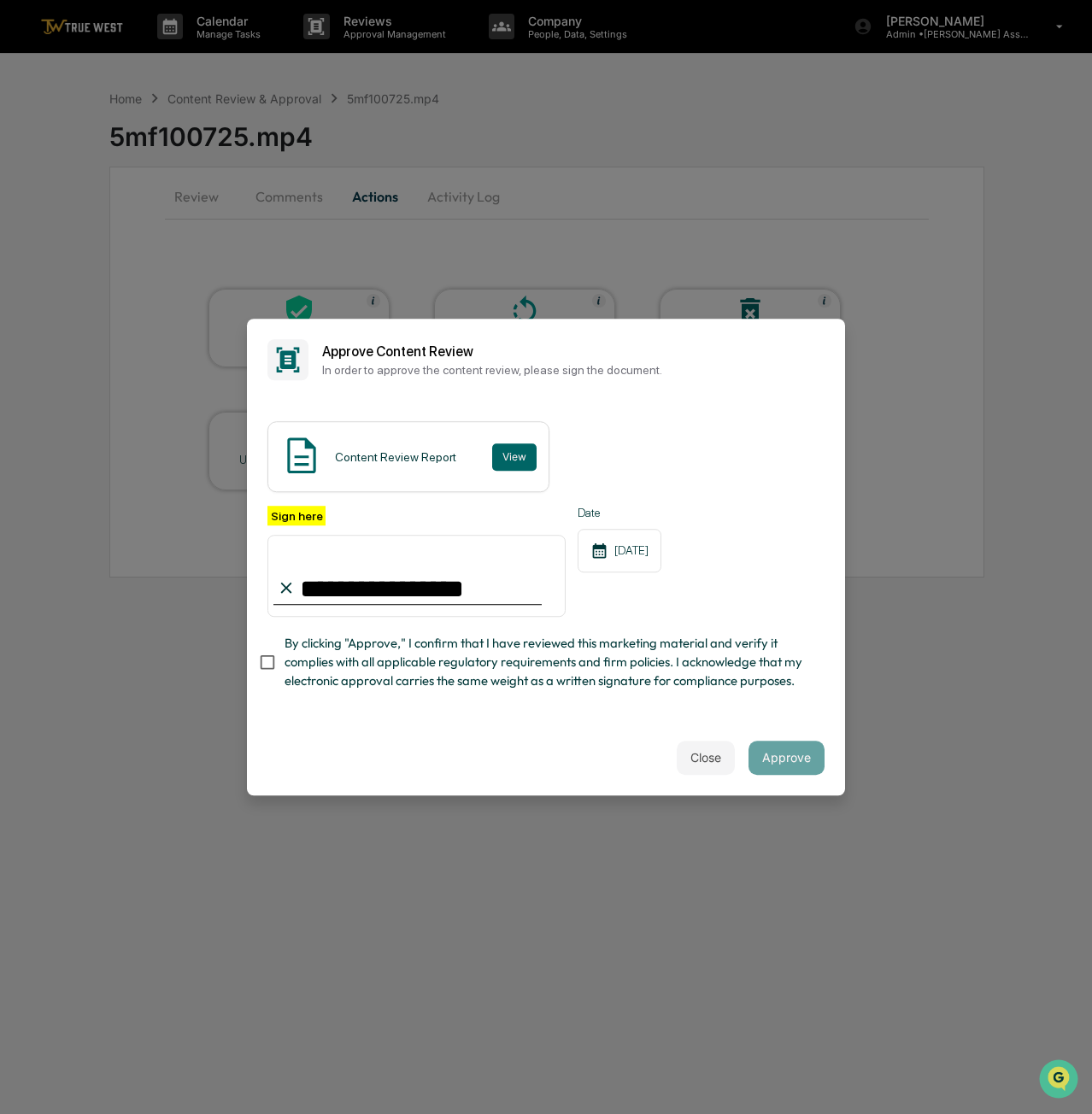
type input "**********"
click at [789, 762] on button "Approve" at bounding box center [787, 757] width 76 height 34
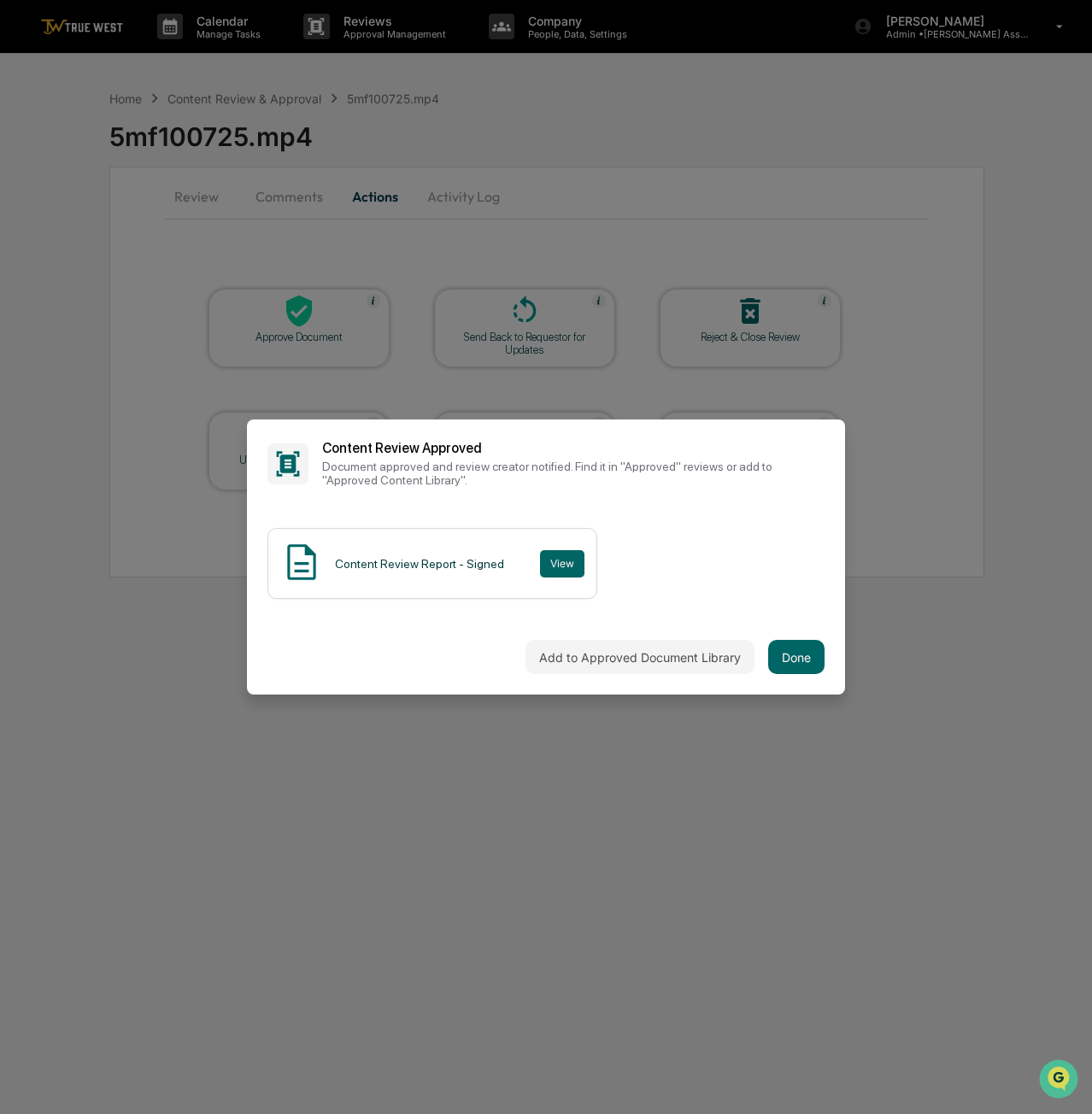
click at [806, 654] on button "Done" at bounding box center [796, 657] width 57 height 34
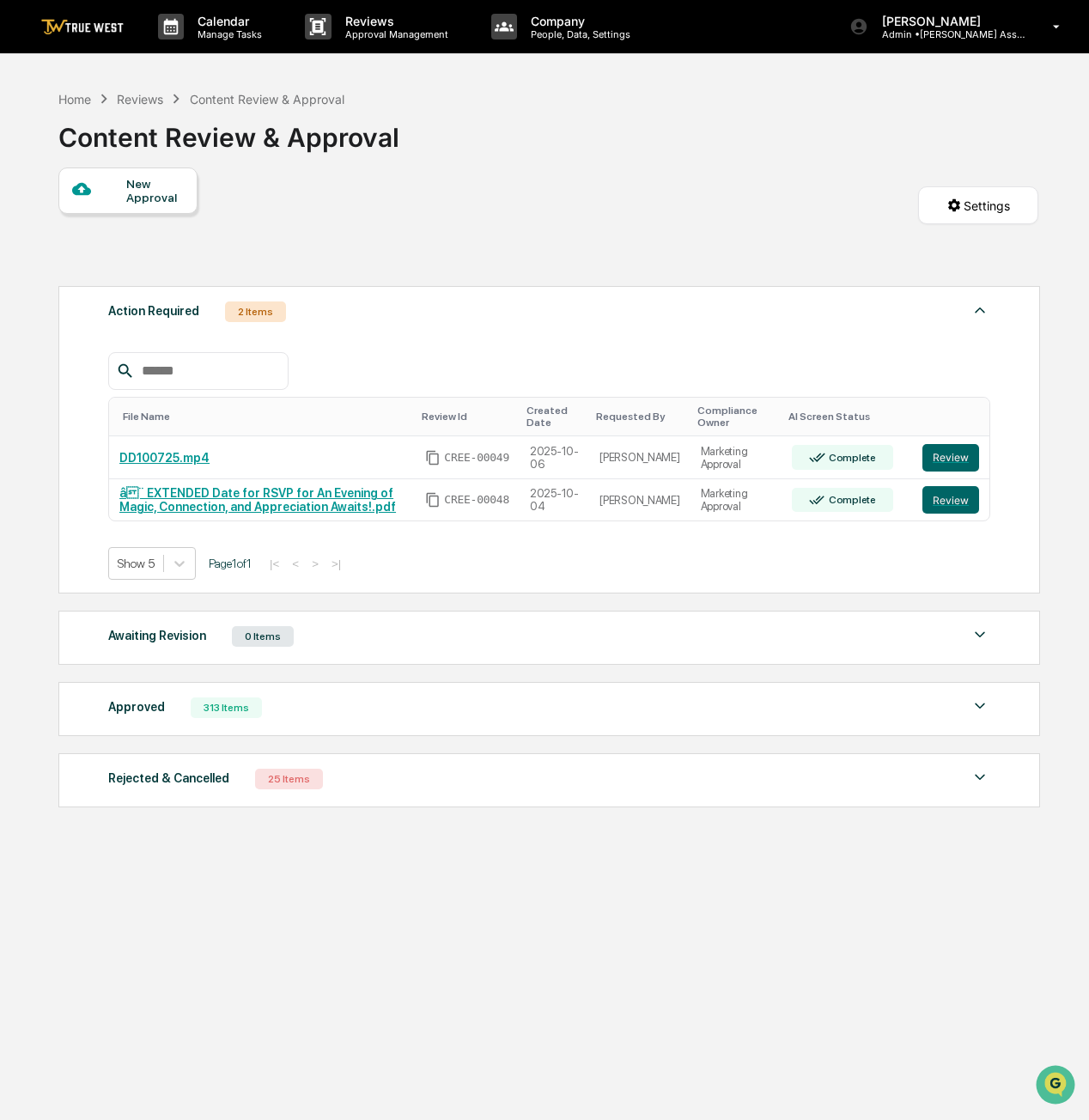
click at [948, 455] on button "Review" at bounding box center [951, 458] width 57 height 27
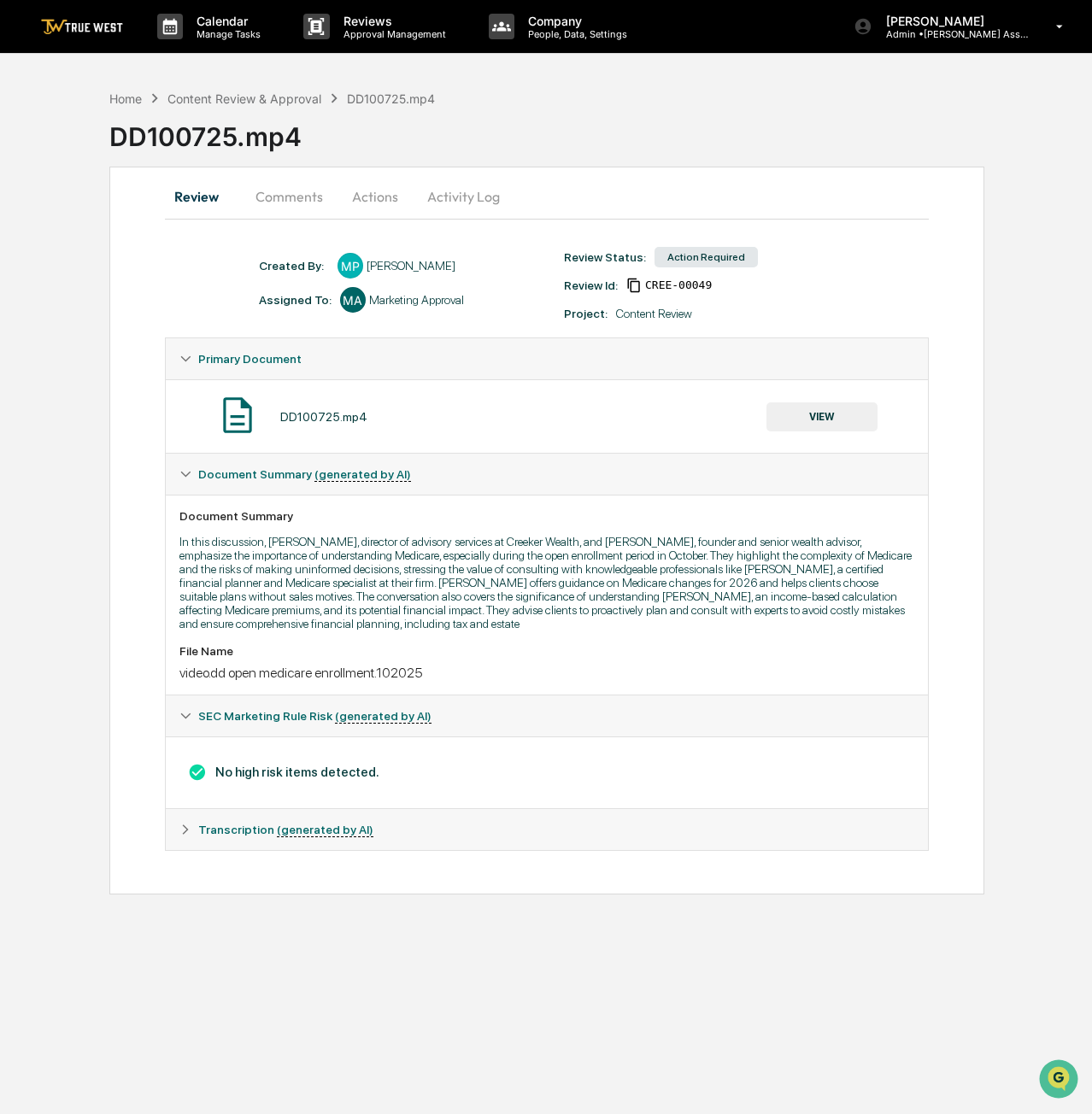
drag, startPoint x: 297, startPoint y: 196, endPoint x: 301, endPoint y: 216, distance: 20.4
click at [301, 216] on button "Comments" at bounding box center [289, 196] width 95 height 41
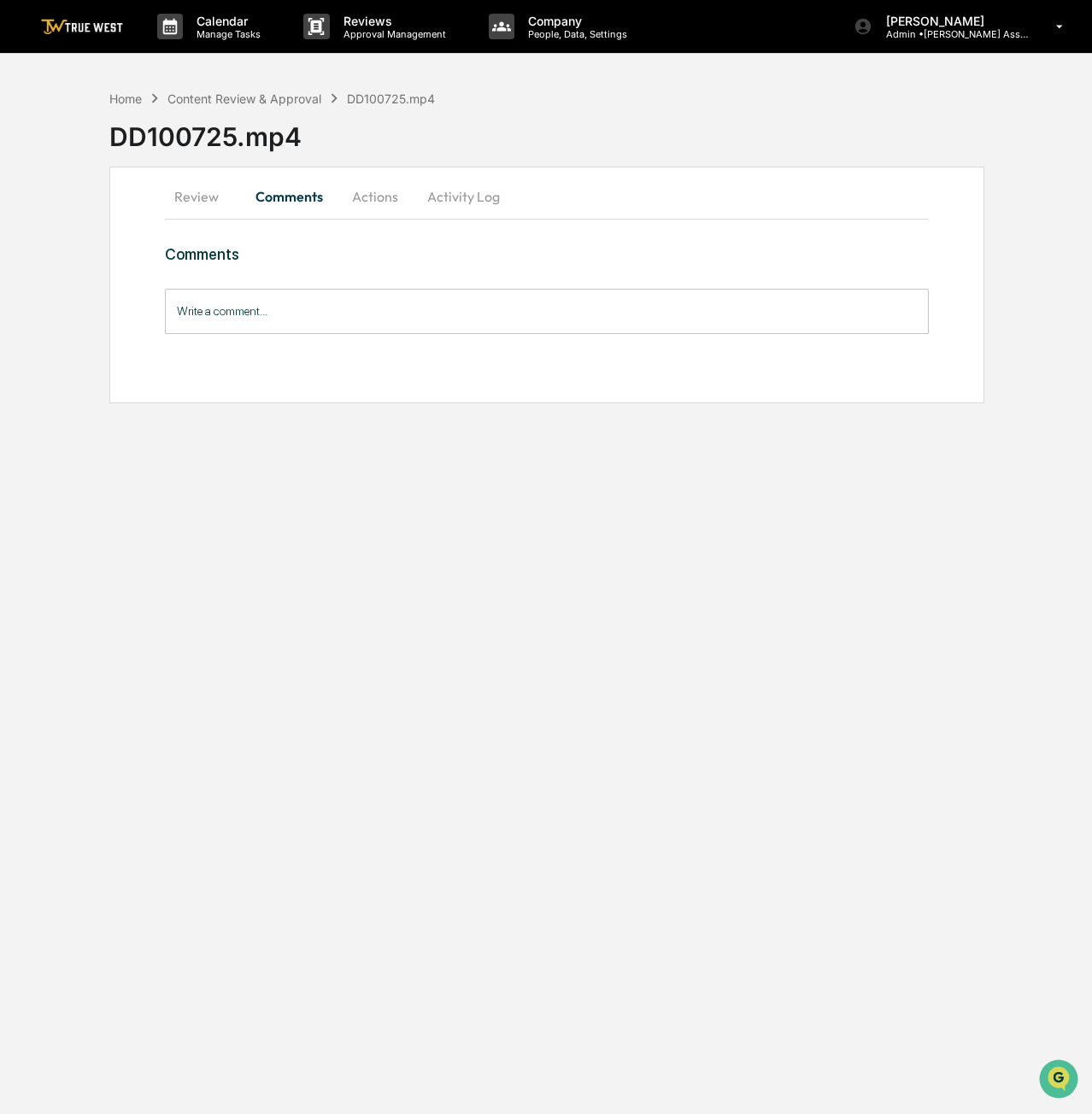
click at [365, 194] on button "Actions" at bounding box center [375, 196] width 77 height 41
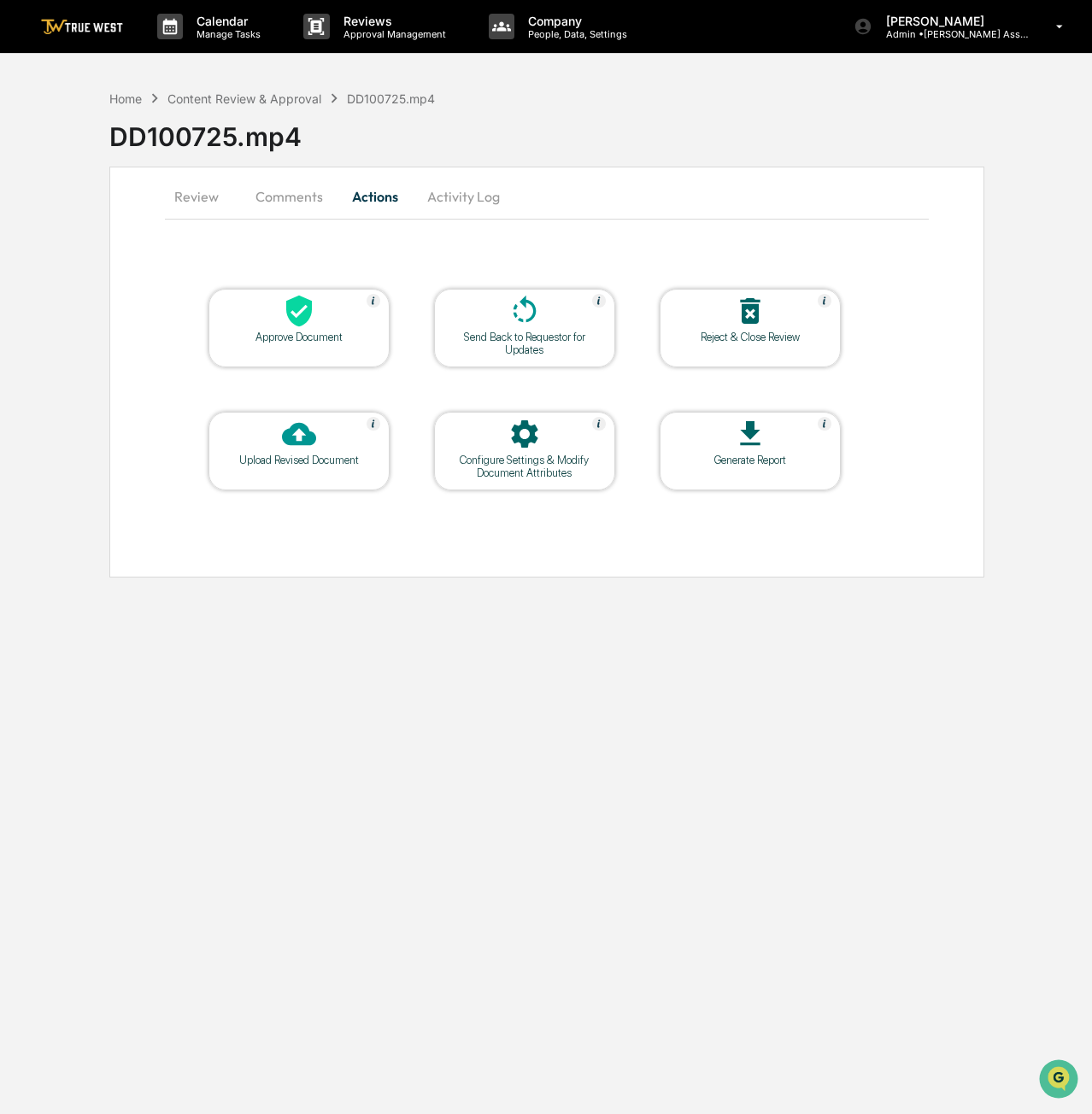
click at [199, 196] on button "Review" at bounding box center [204, 196] width 77 height 41
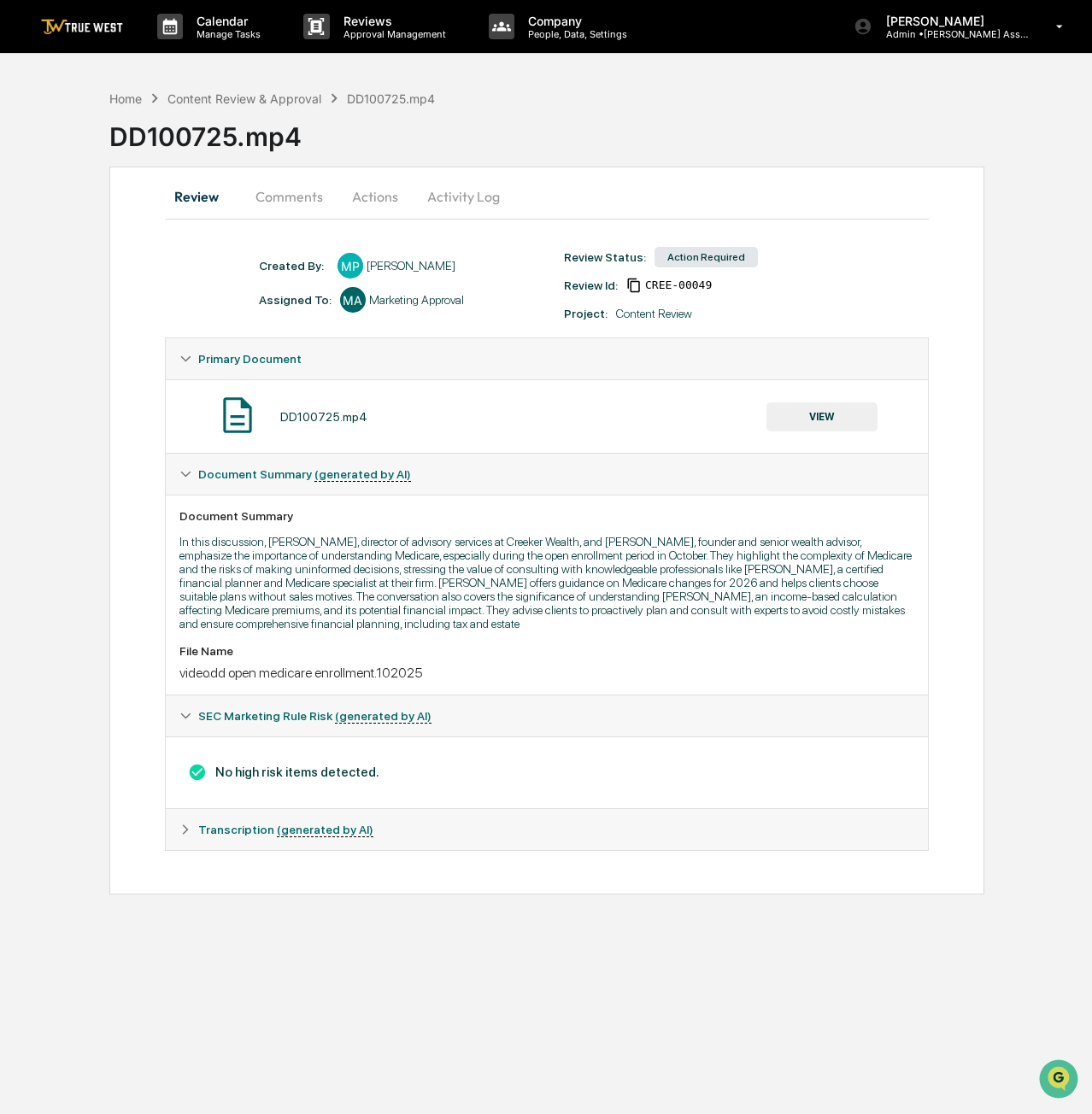
click at [367, 194] on button "Actions" at bounding box center [375, 196] width 77 height 41
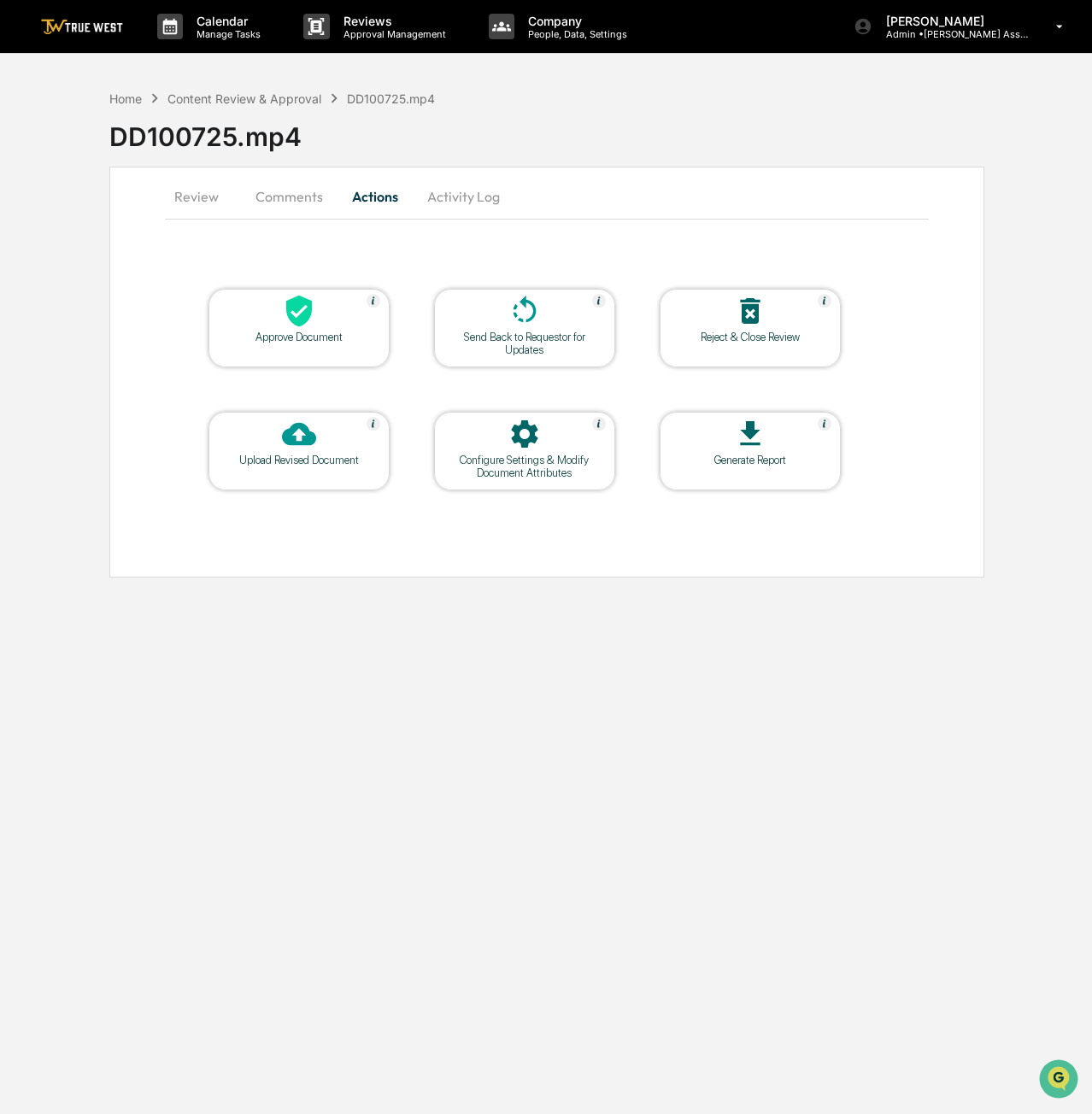
click at [240, 316] on div at bounding box center [299, 312] width 171 height 37
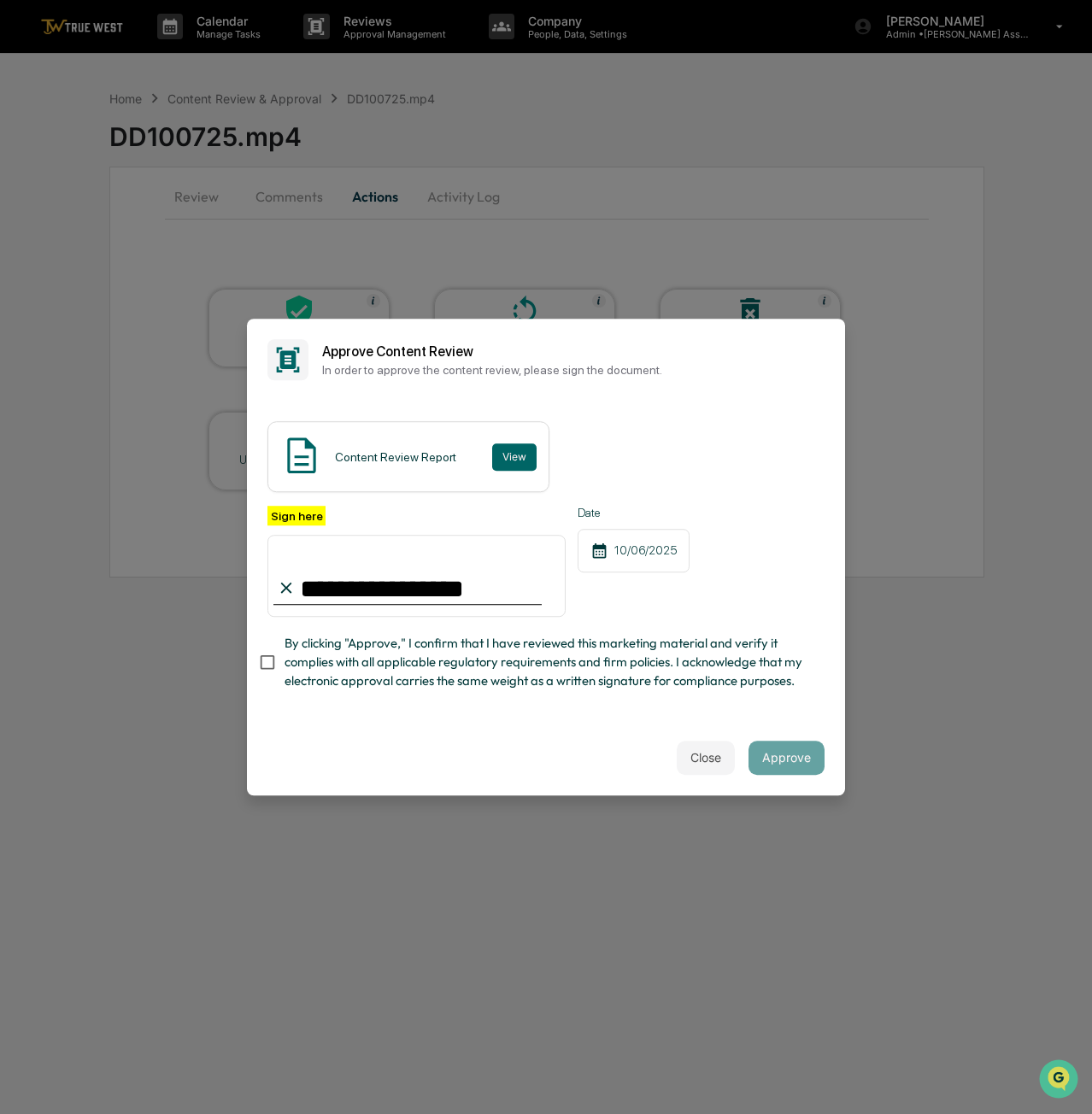
type input "**********"
click at [795, 767] on button "Approve" at bounding box center [787, 757] width 76 height 34
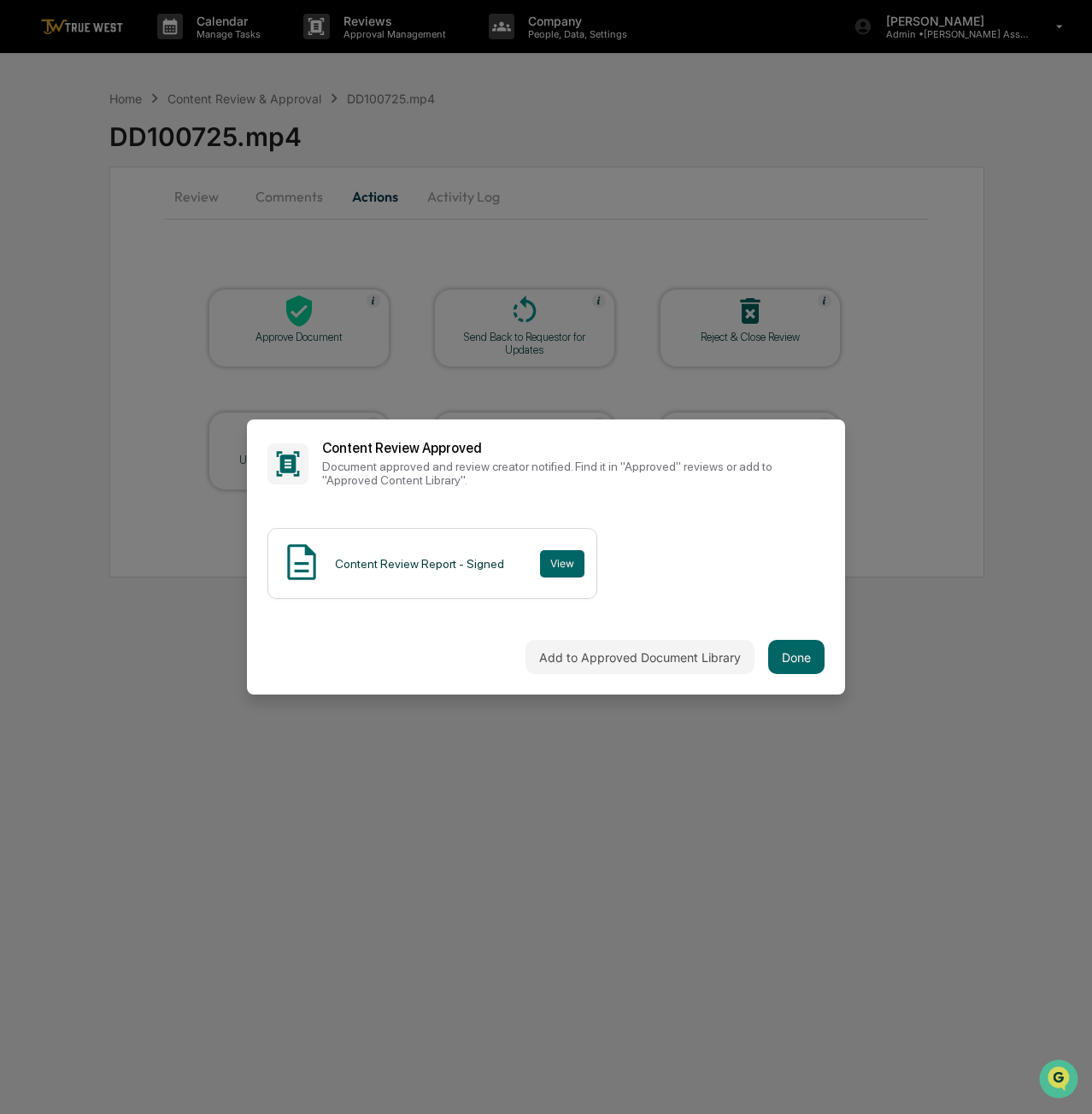
click at [786, 650] on button "Done" at bounding box center [796, 657] width 57 height 34
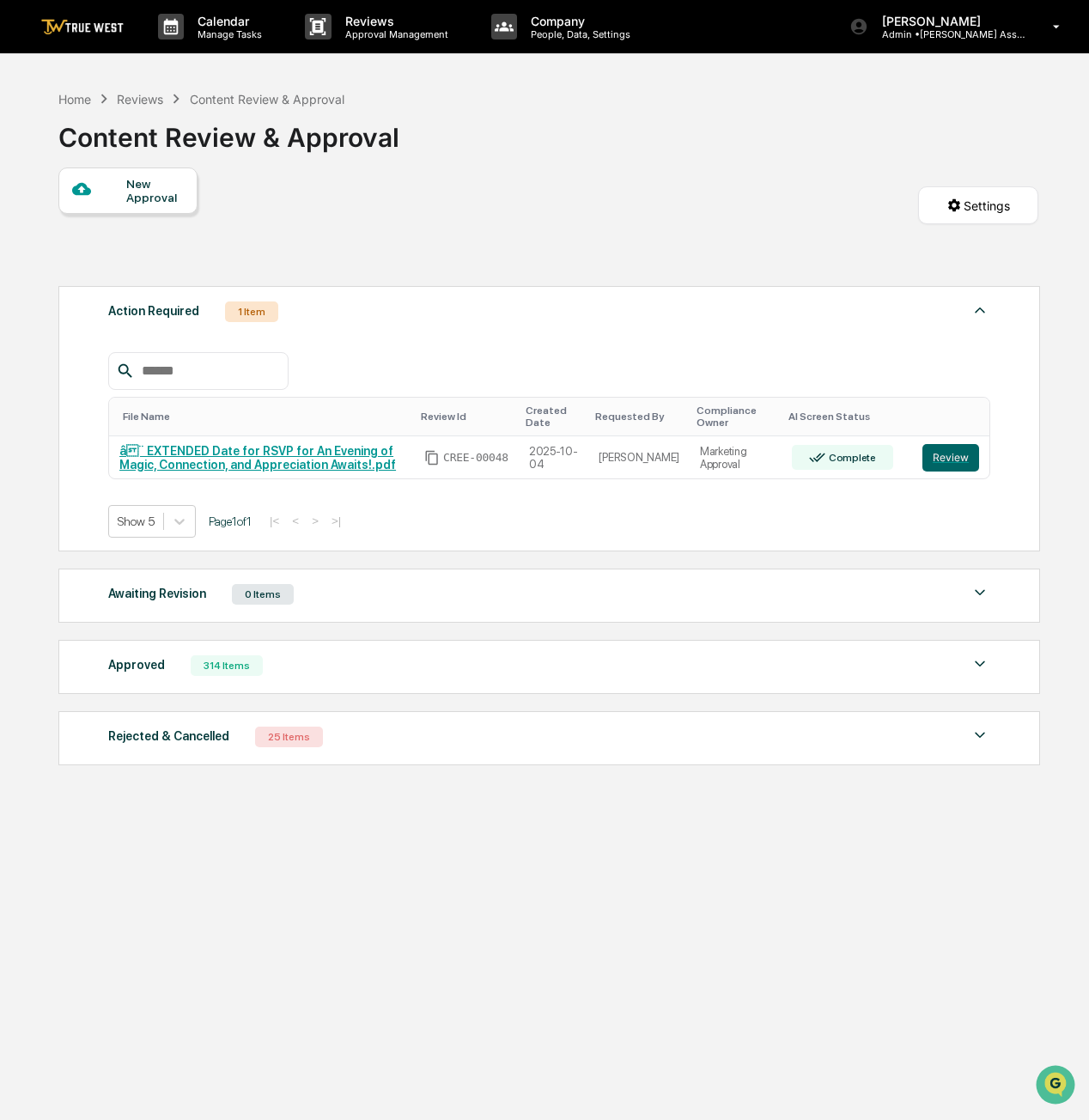
click at [951, 447] on button "Review" at bounding box center [951, 458] width 57 height 27
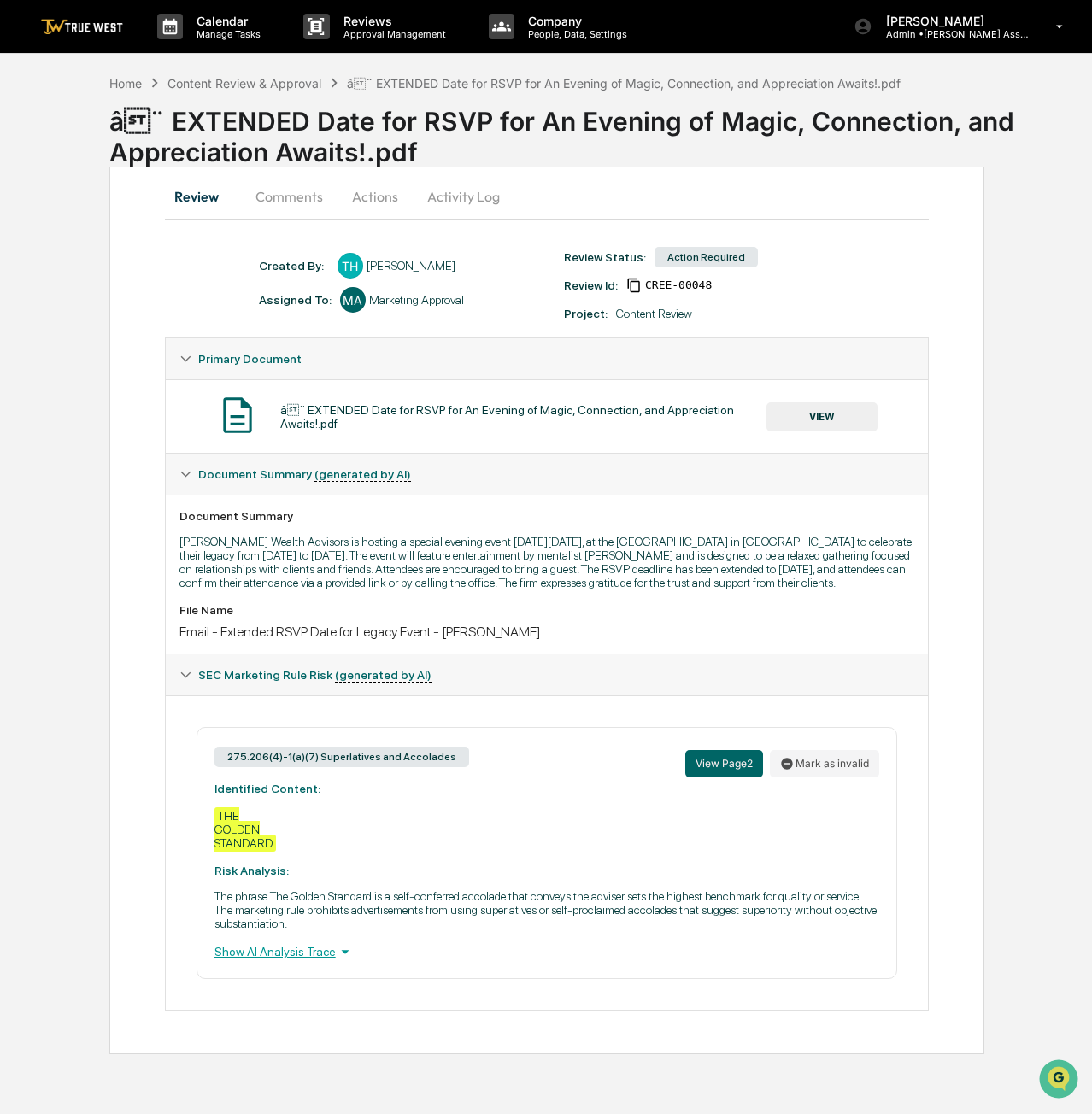
click at [373, 201] on button "Actions" at bounding box center [375, 196] width 77 height 41
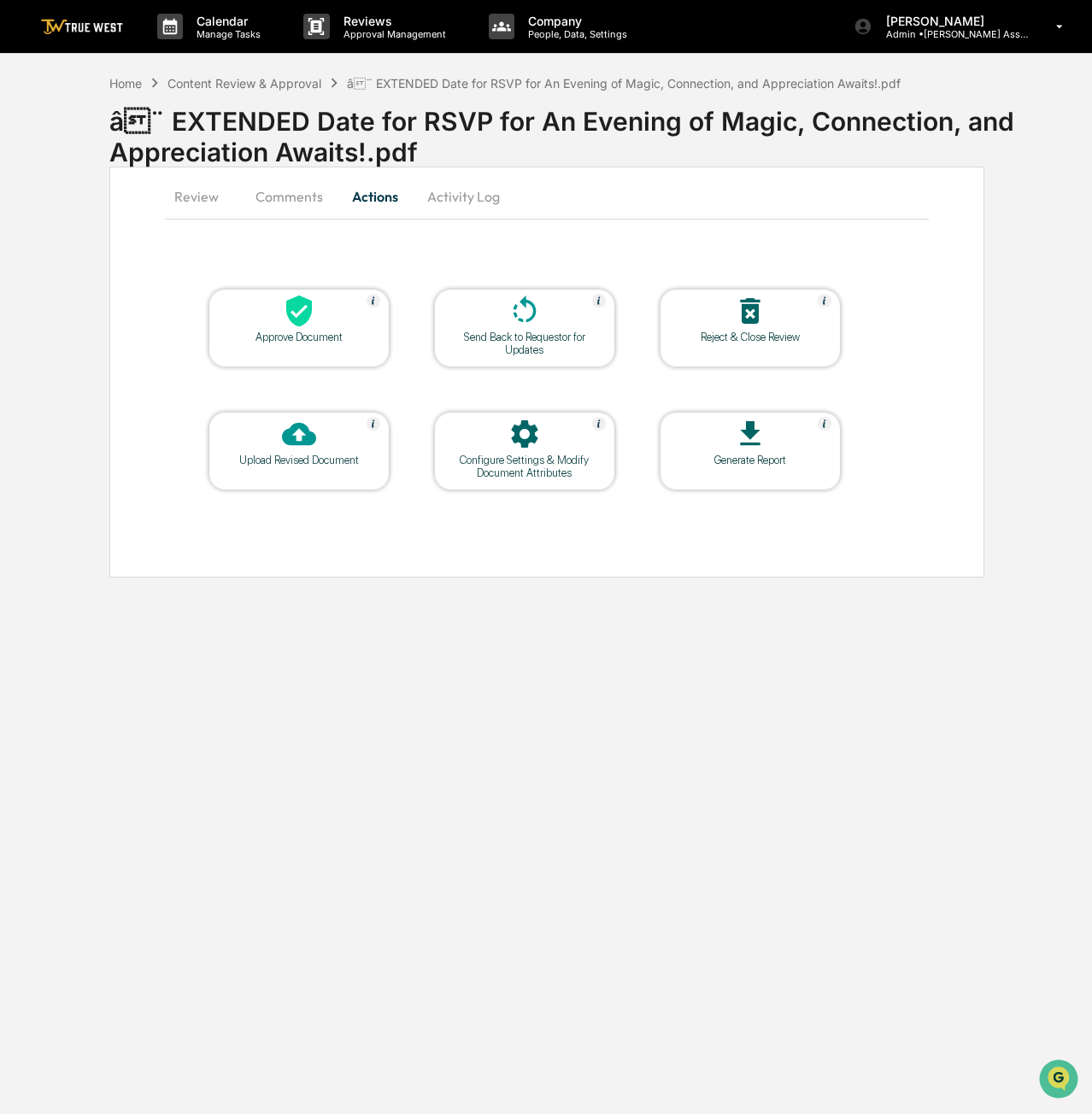
click at [293, 339] on div "Approve Document" at bounding box center [299, 337] width 154 height 13
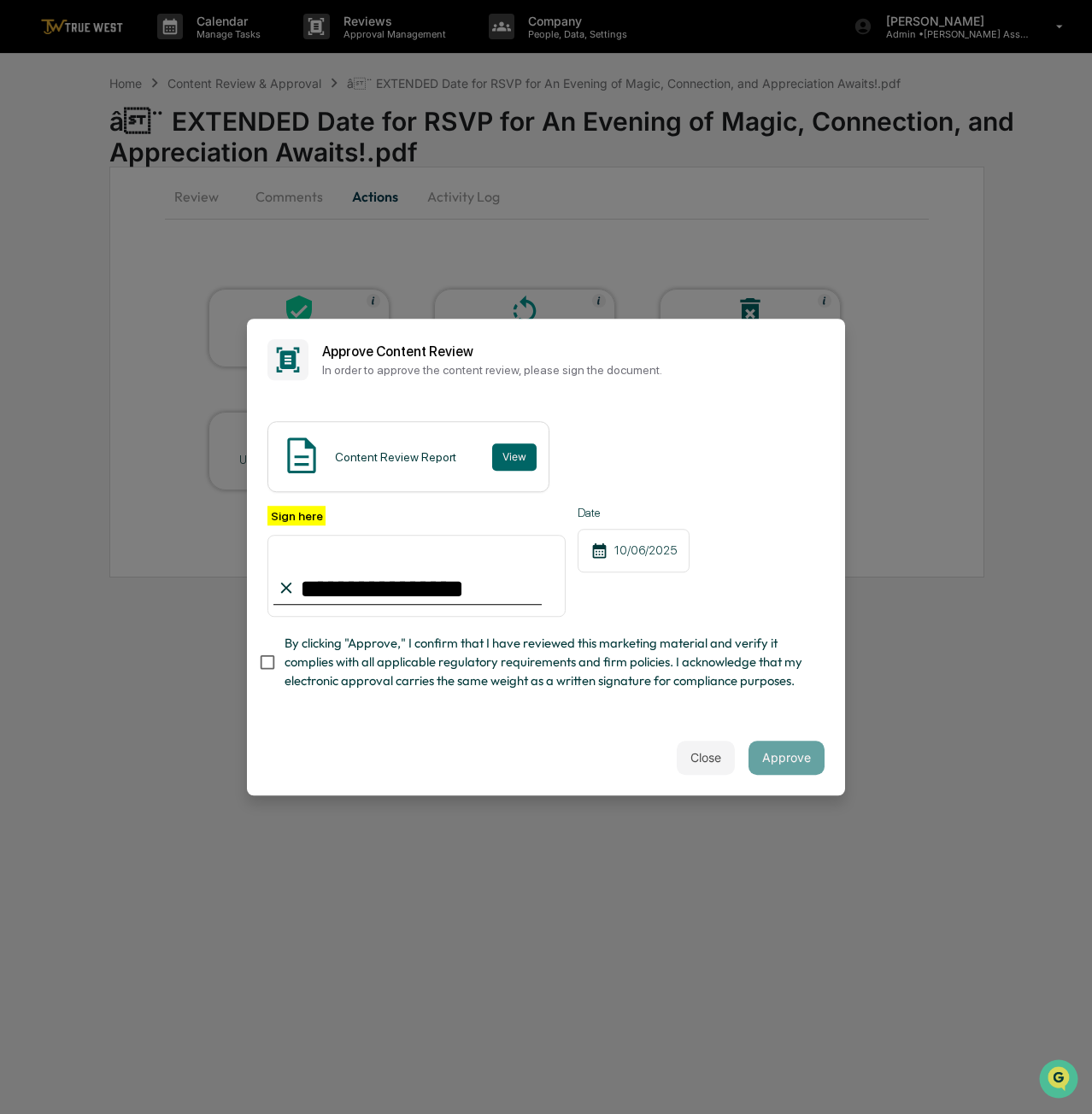
type input "**********"
click at [804, 773] on button "Approve" at bounding box center [787, 757] width 76 height 34
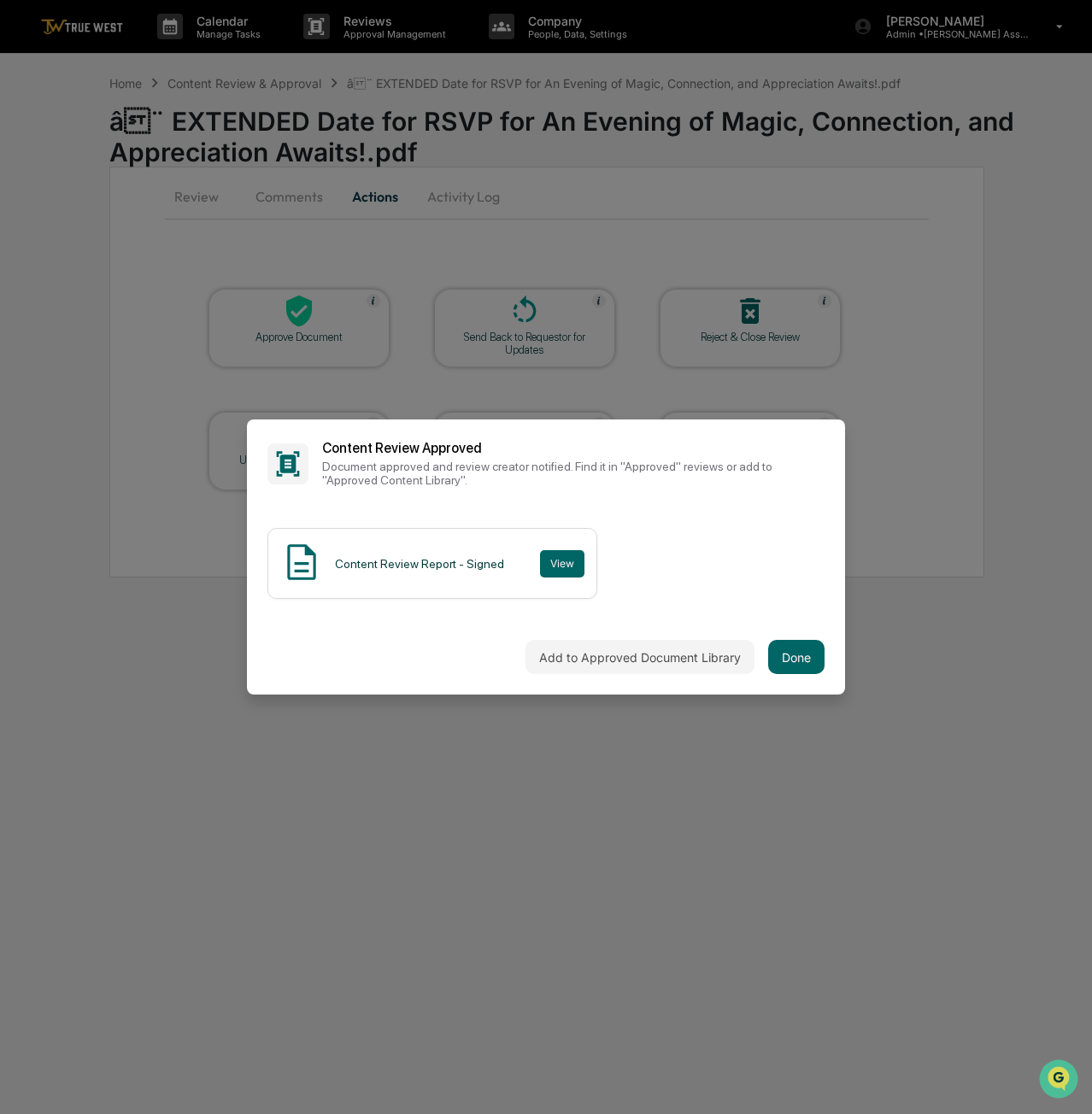
click at [794, 662] on button "Done" at bounding box center [796, 657] width 57 height 34
